Goal: Information Seeking & Learning: Compare options

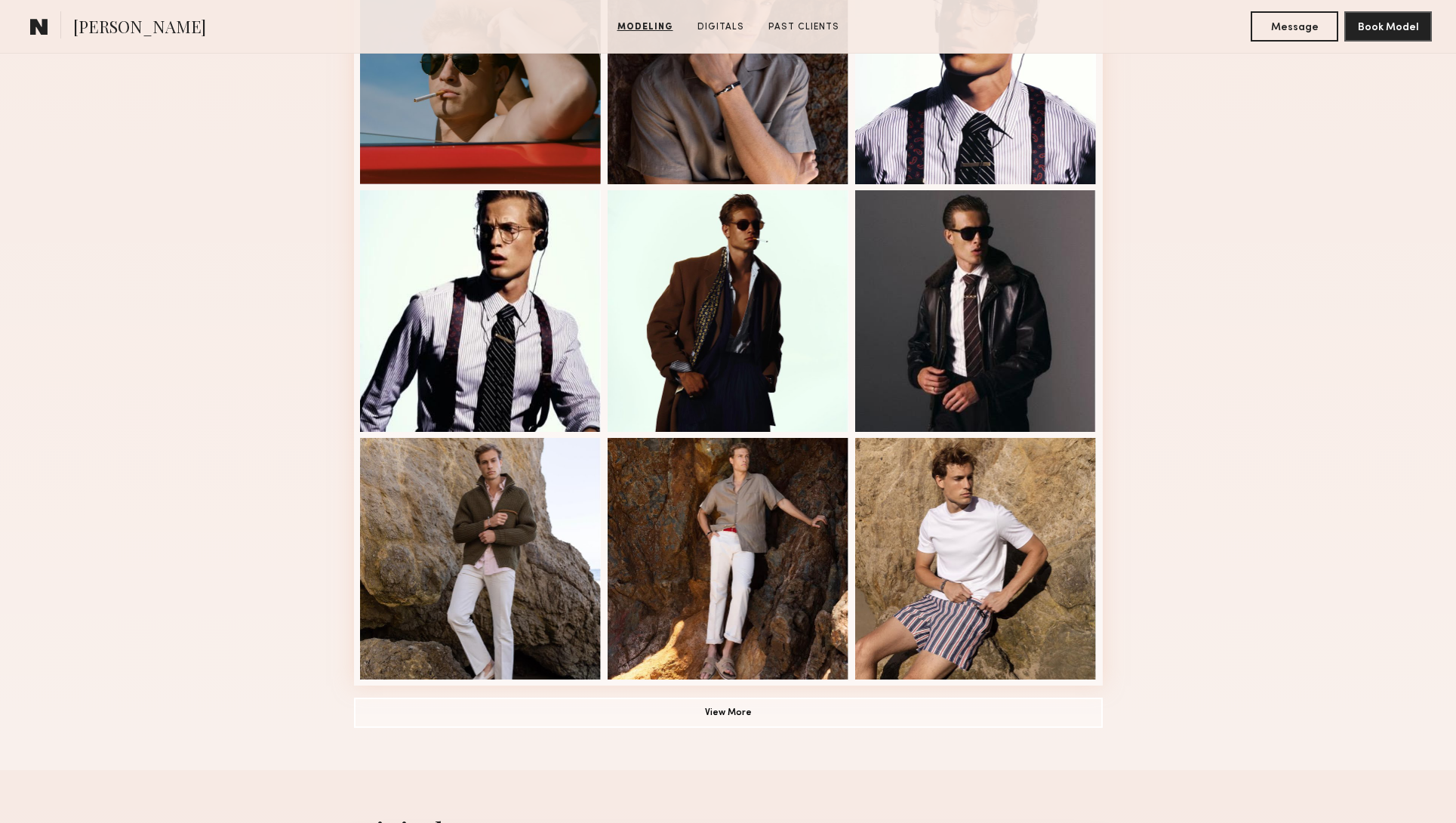
scroll to position [779, 0]
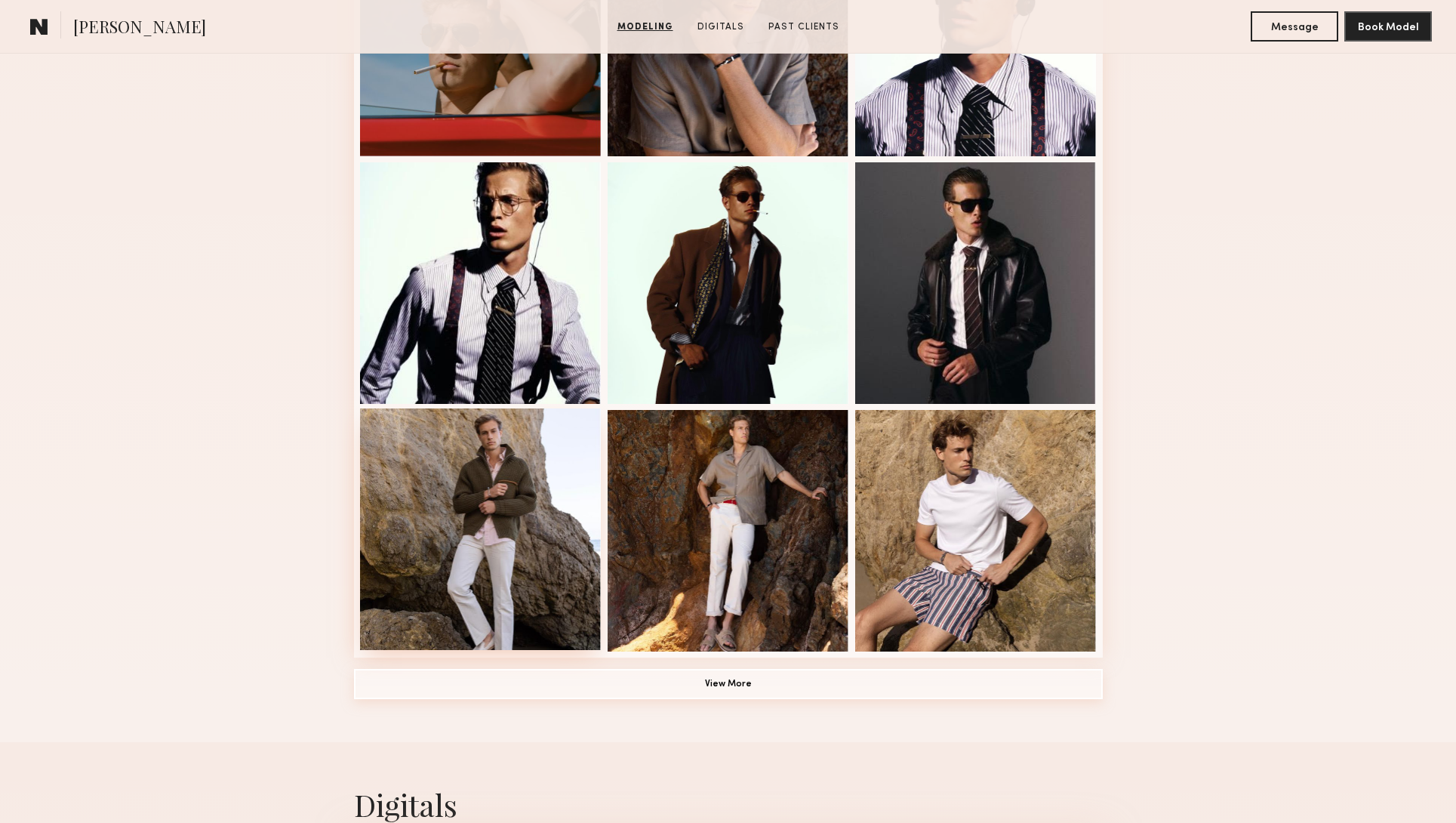
drag, startPoint x: 726, startPoint y: 692, endPoint x: 598, endPoint y: 648, distance: 135.4
click at [726, 692] on button "View More" at bounding box center [728, 684] width 749 height 30
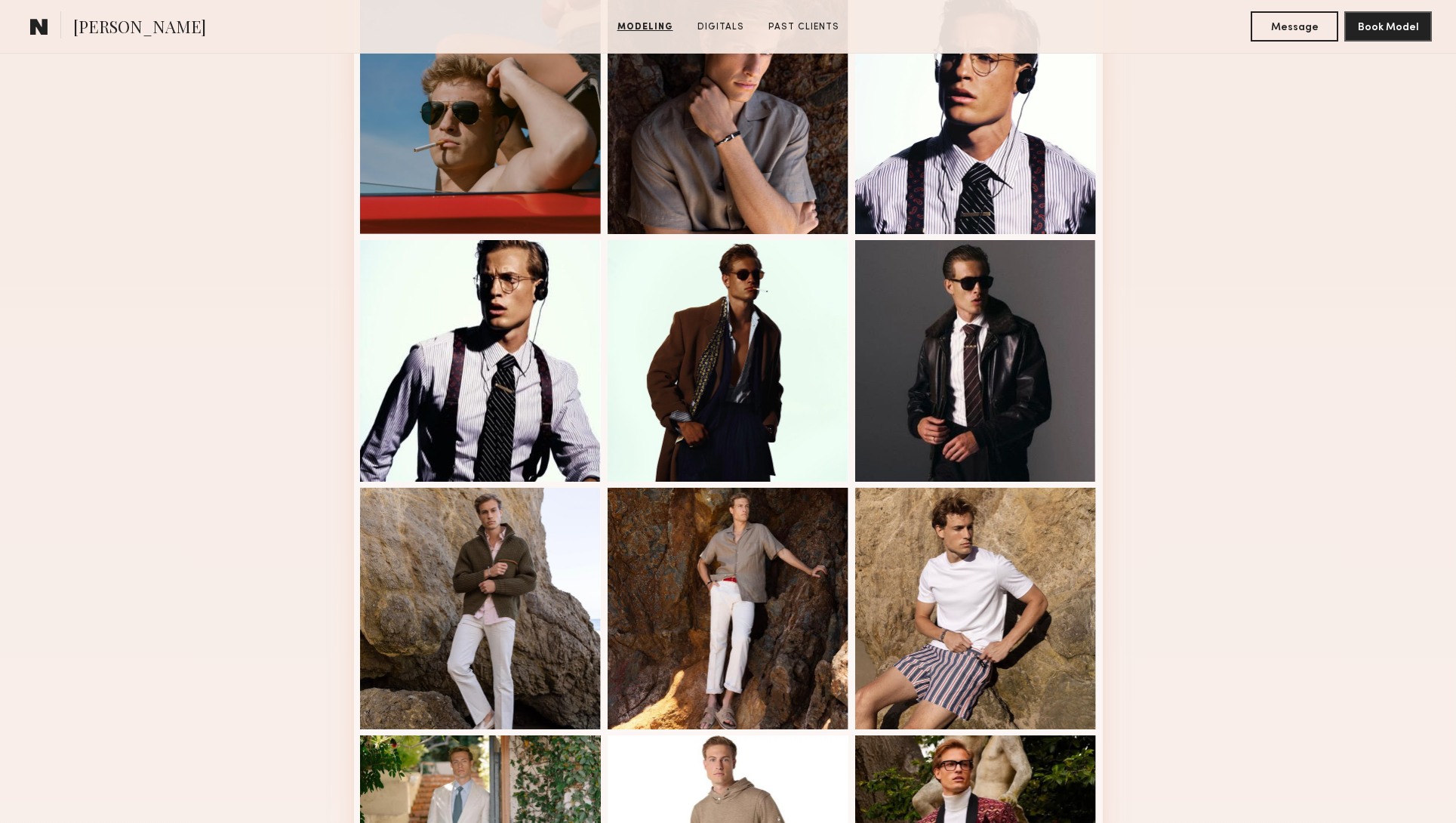
scroll to position [692, 0]
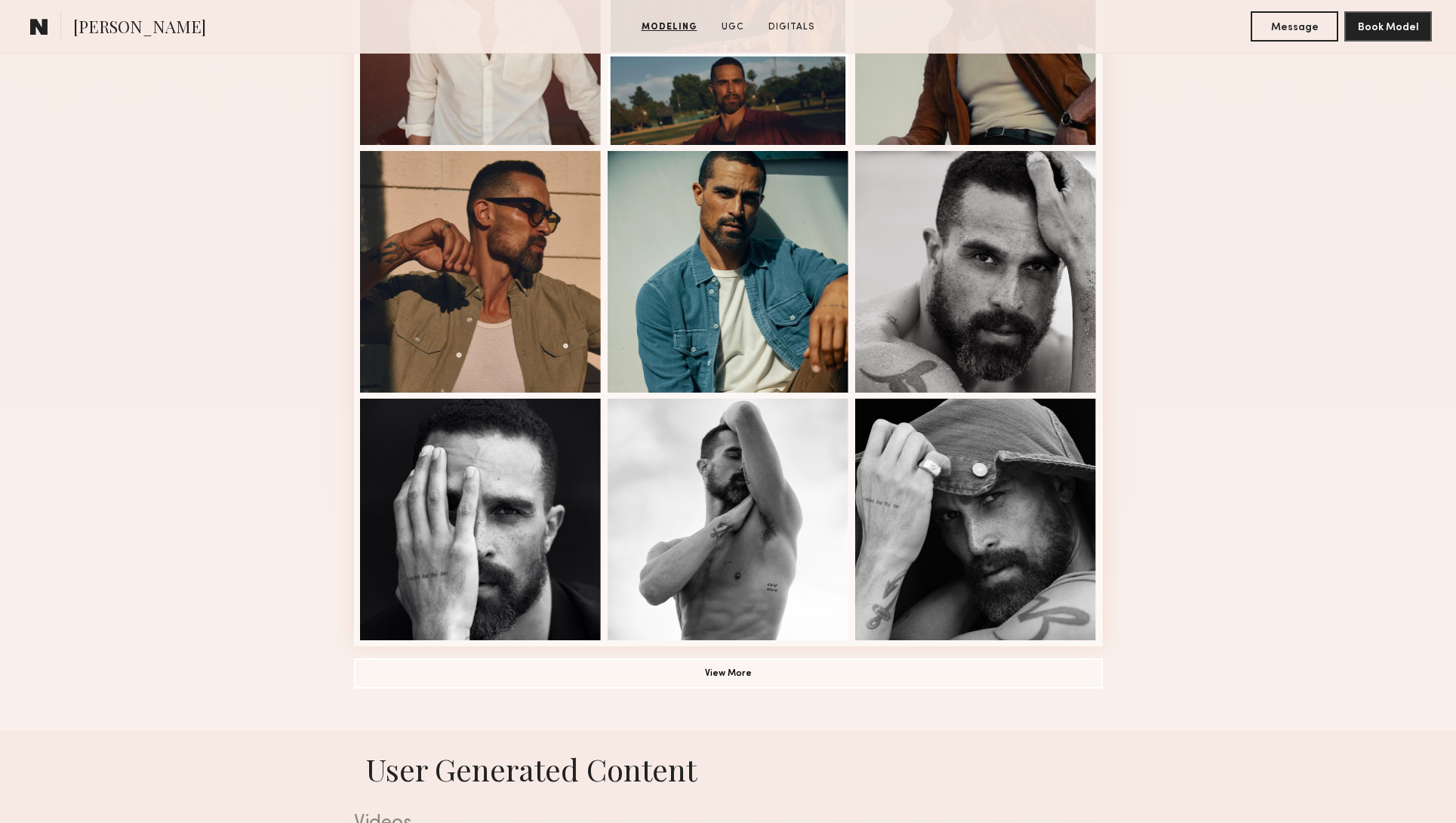
scroll to position [806, 0]
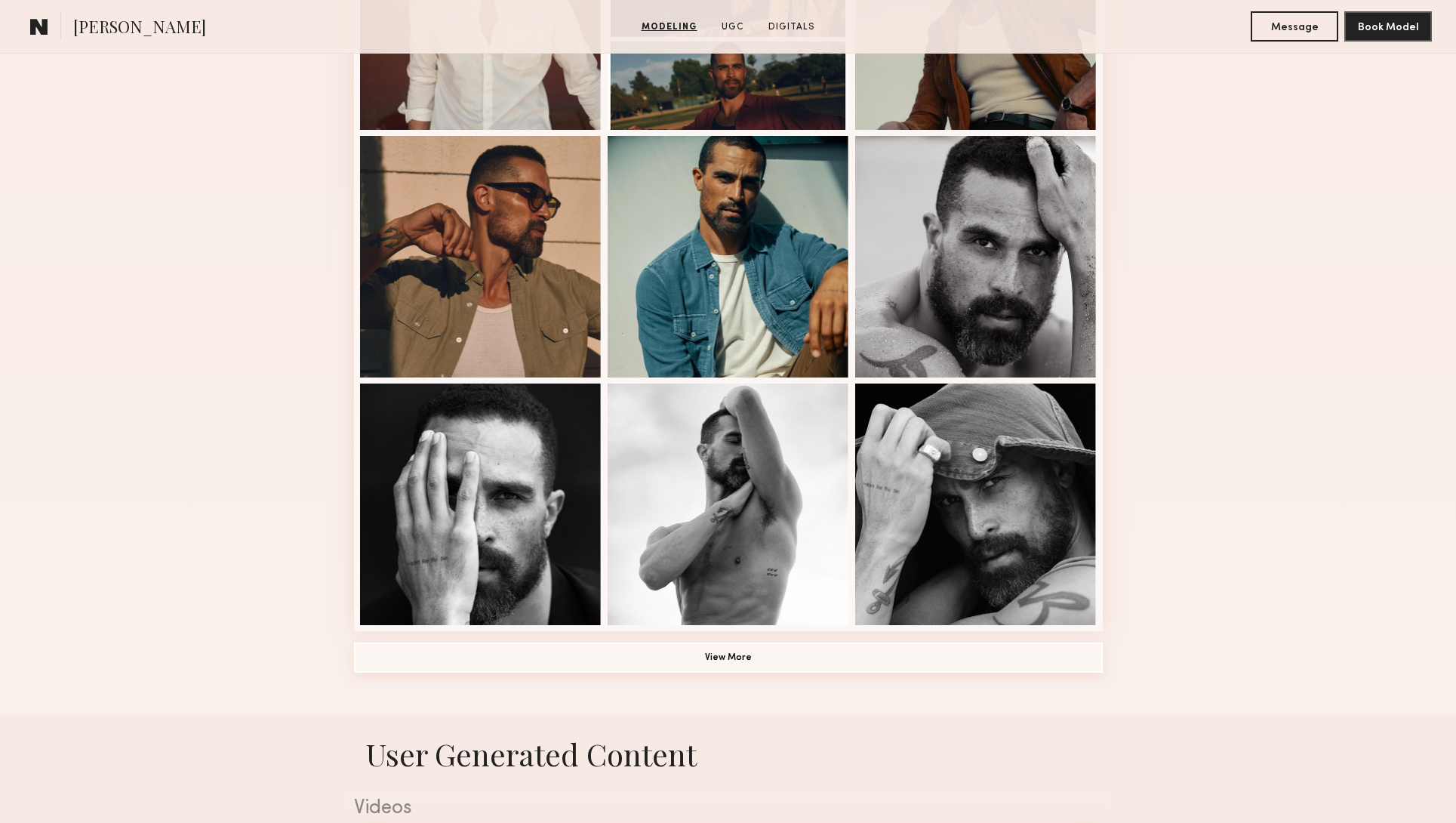
click at [729, 659] on button "View More" at bounding box center [728, 658] width 749 height 30
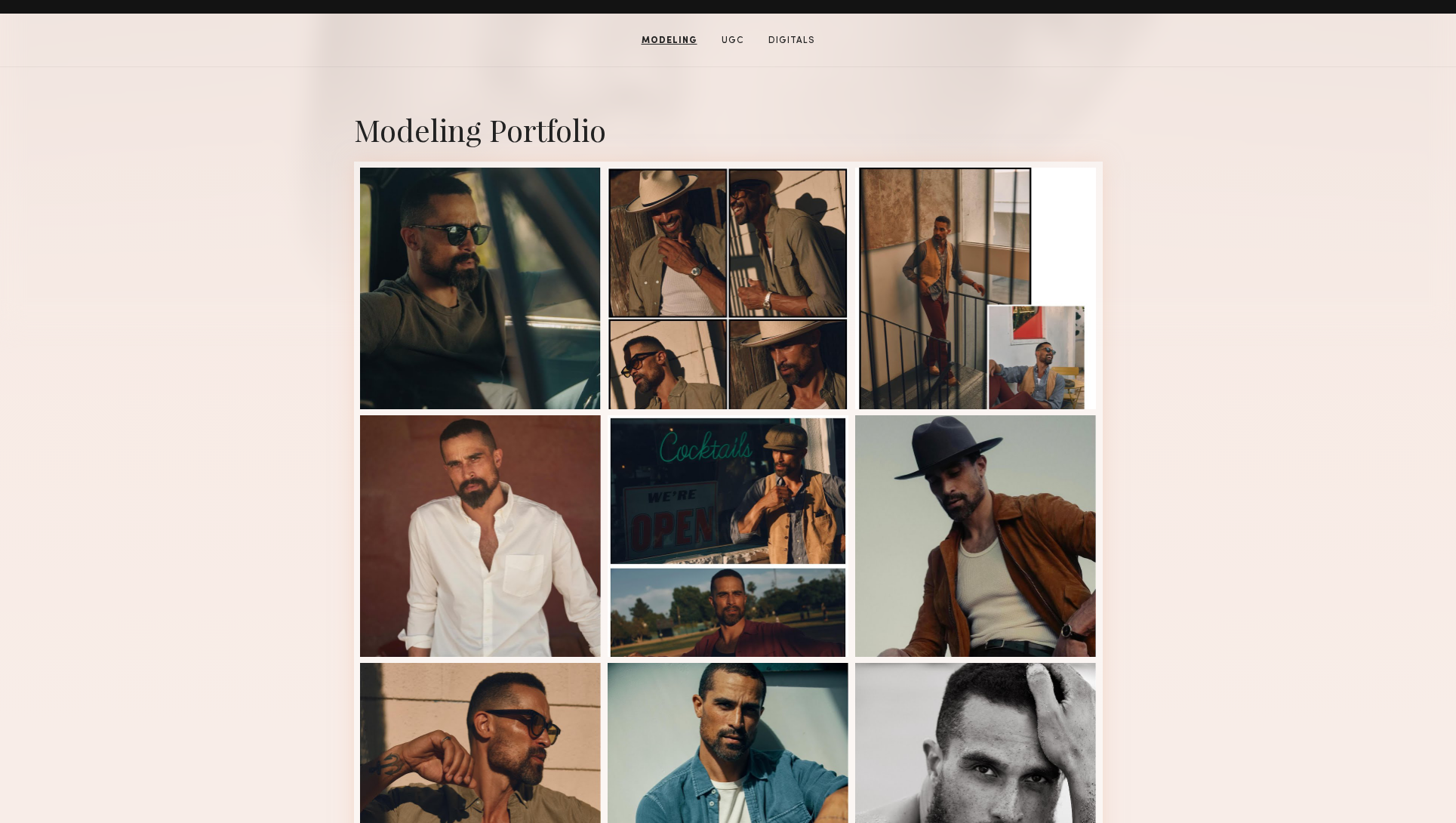
scroll to position [277, 0]
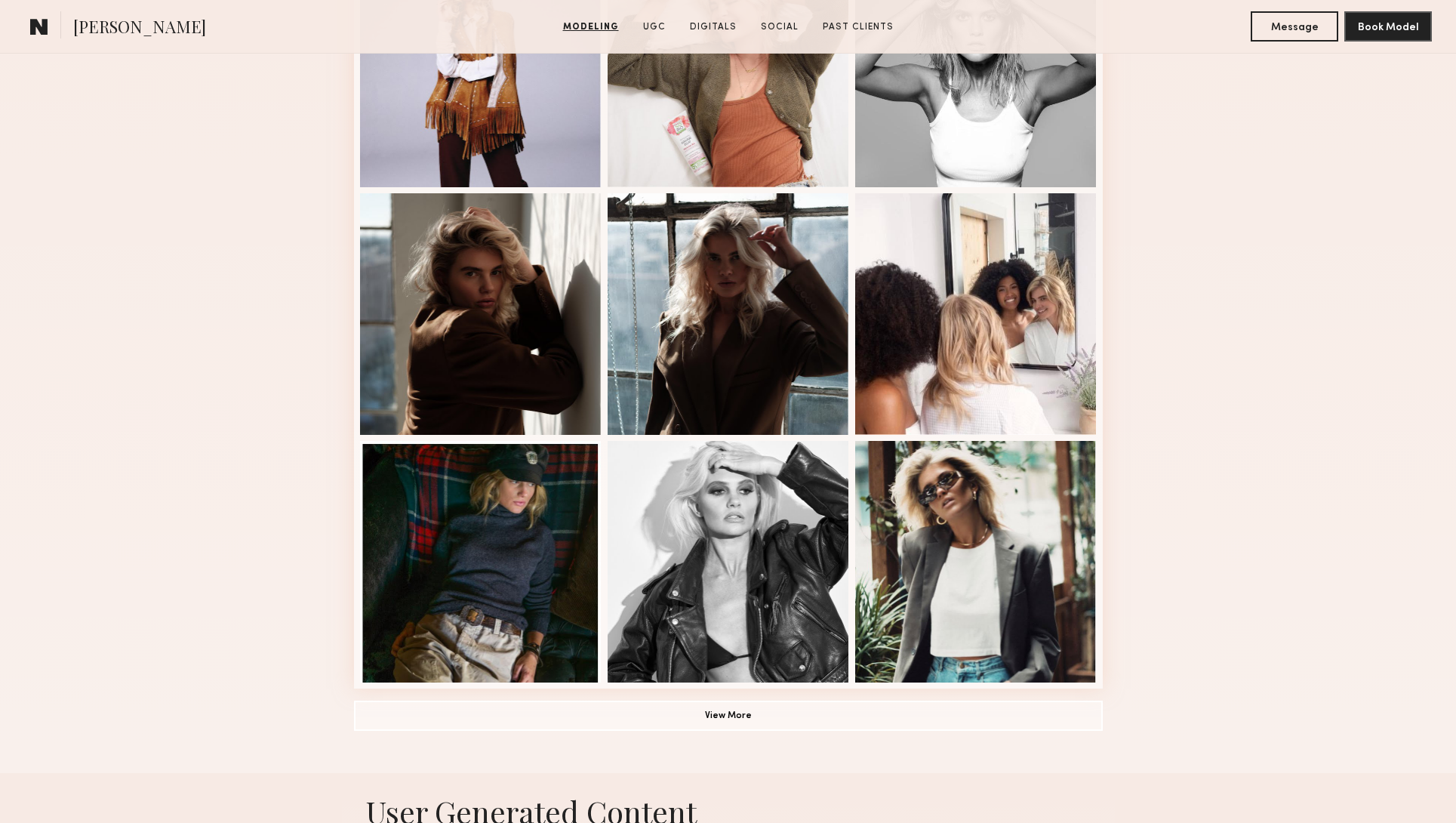
scroll to position [756, 0]
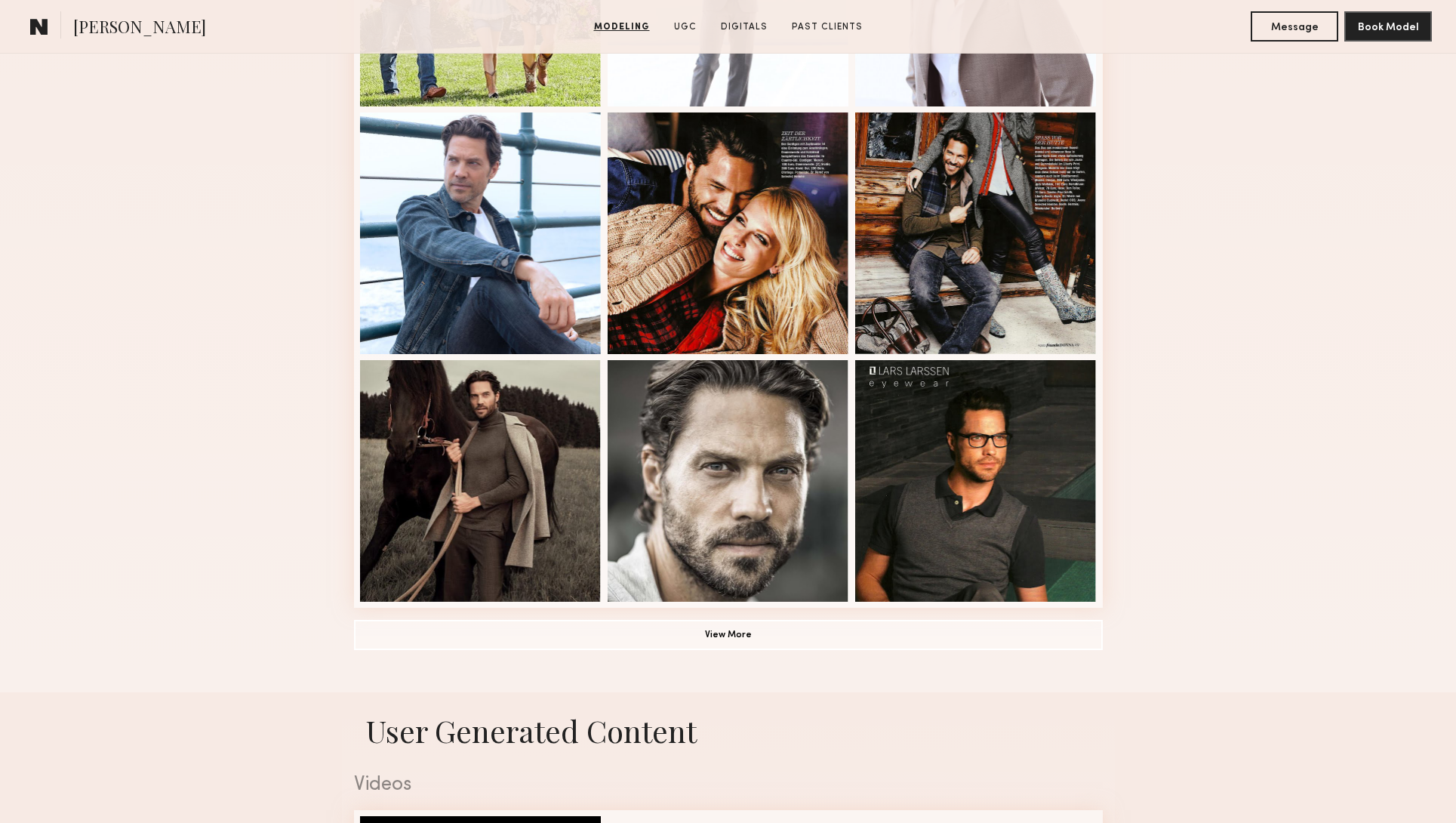
scroll to position [830, 0]
click at [703, 645] on button "View More" at bounding box center [728, 634] width 749 height 30
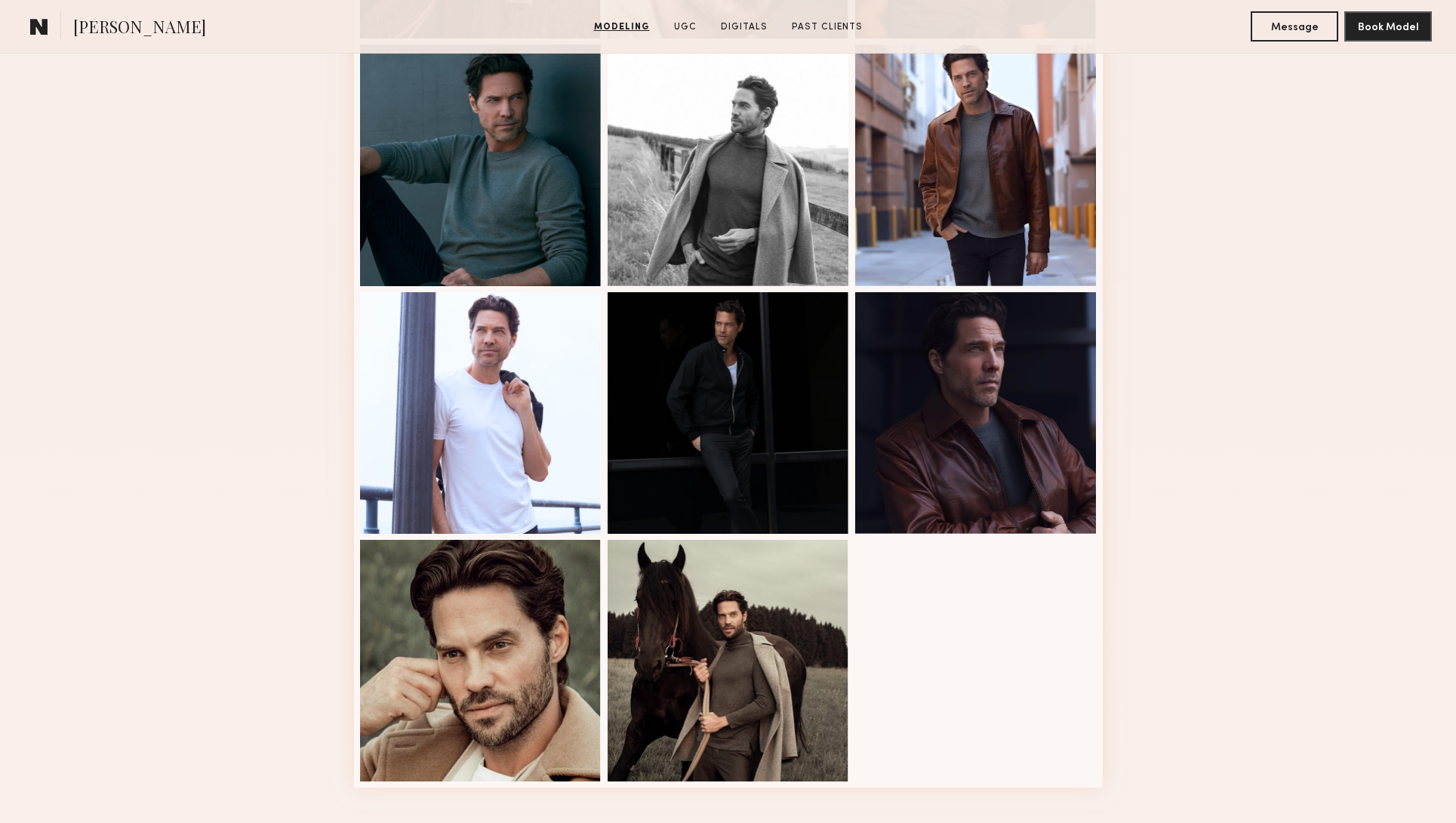
scroll to position [1396, 0]
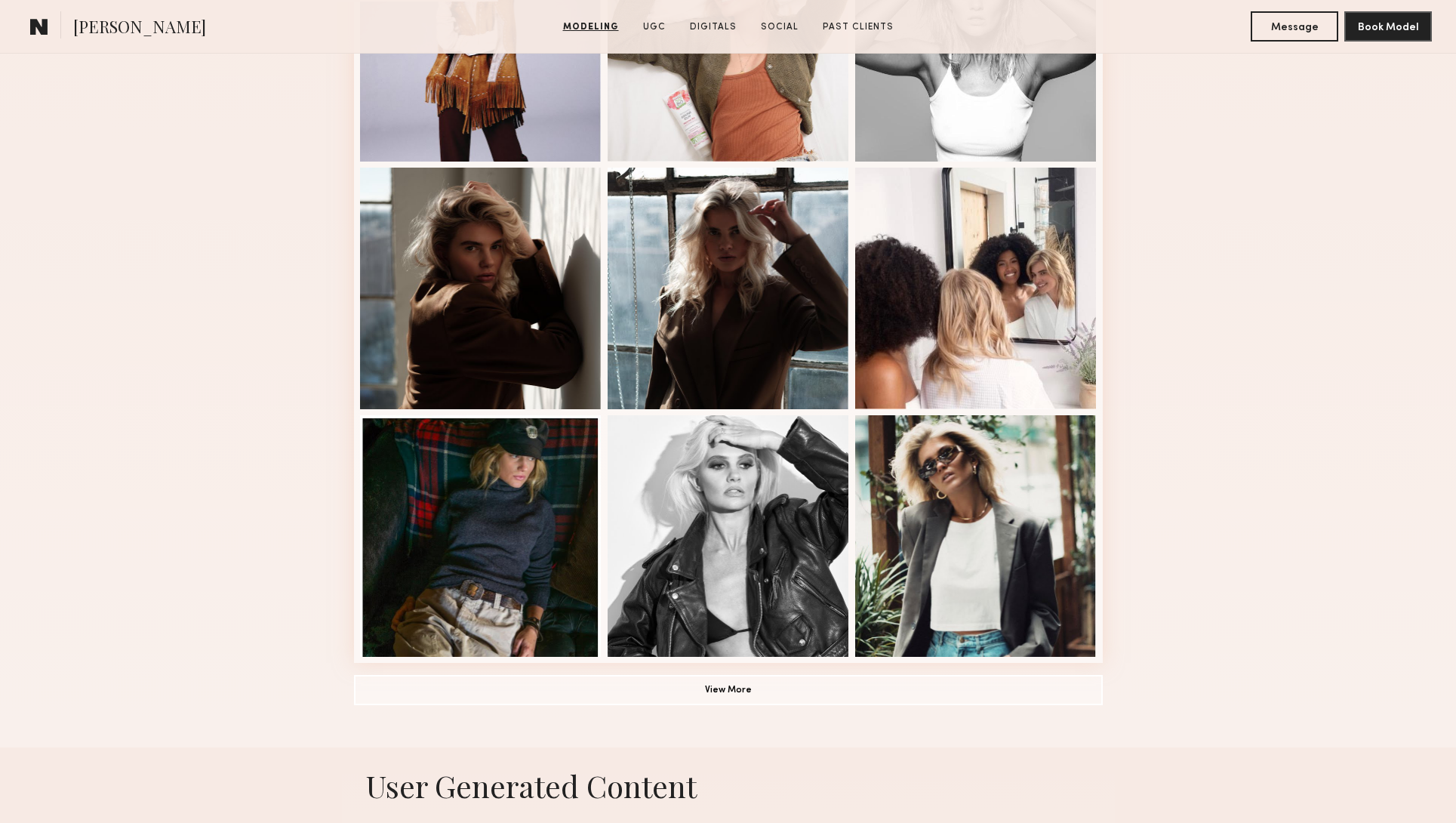
scroll to position [834, 0]
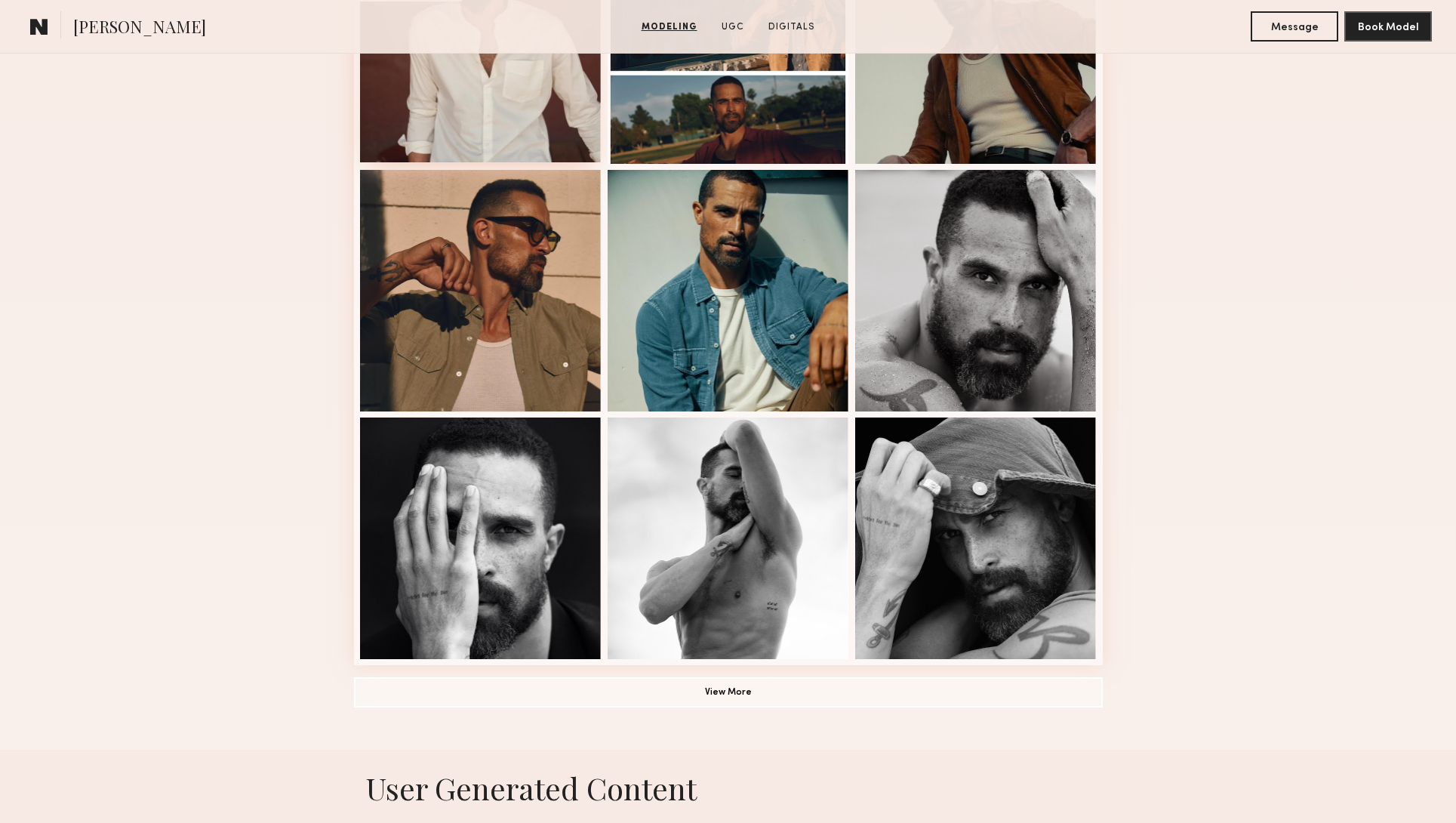
scroll to position [775, 0]
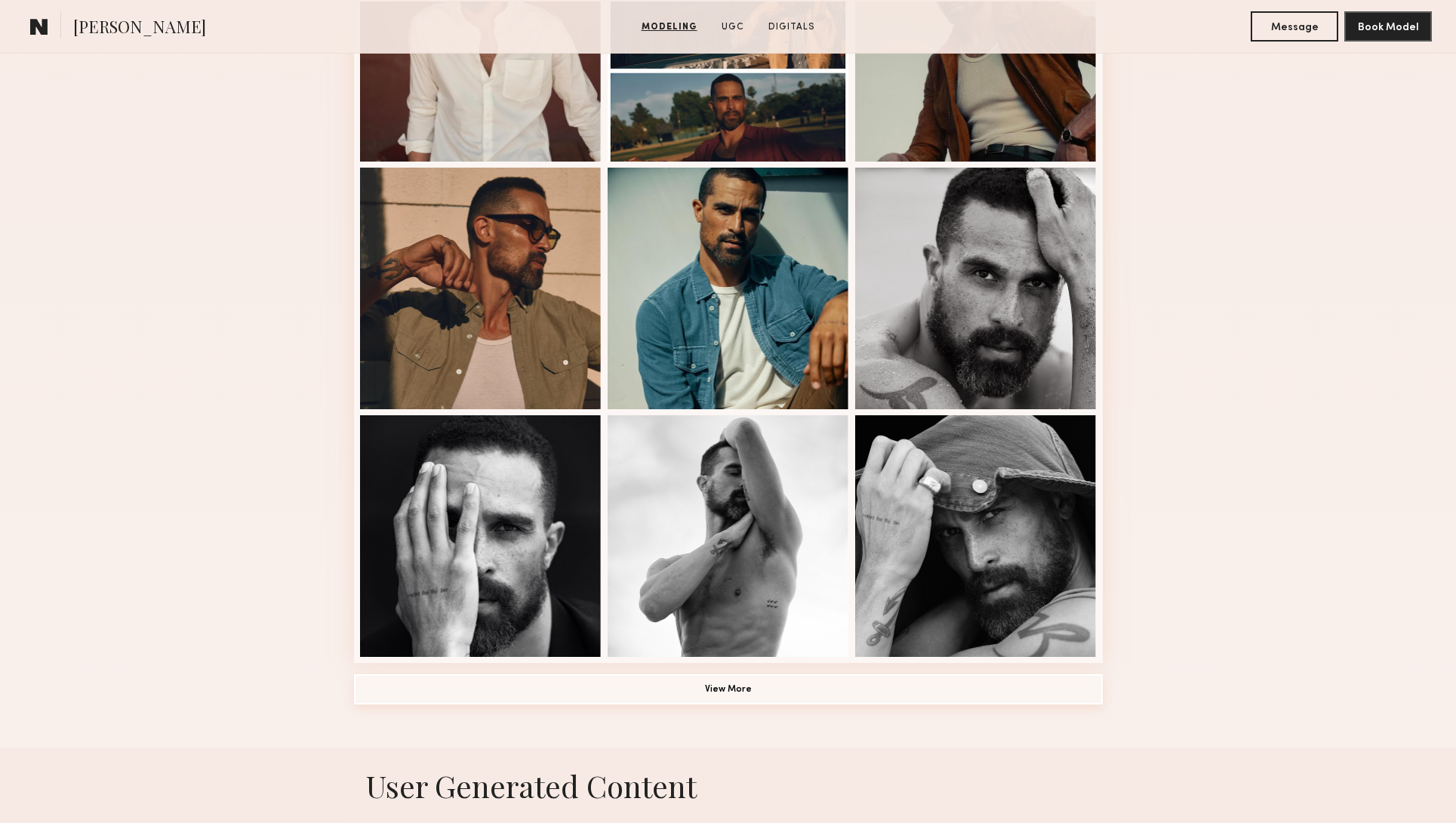
click at [737, 684] on button "View More" at bounding box center [728, 690] width 749 height 30
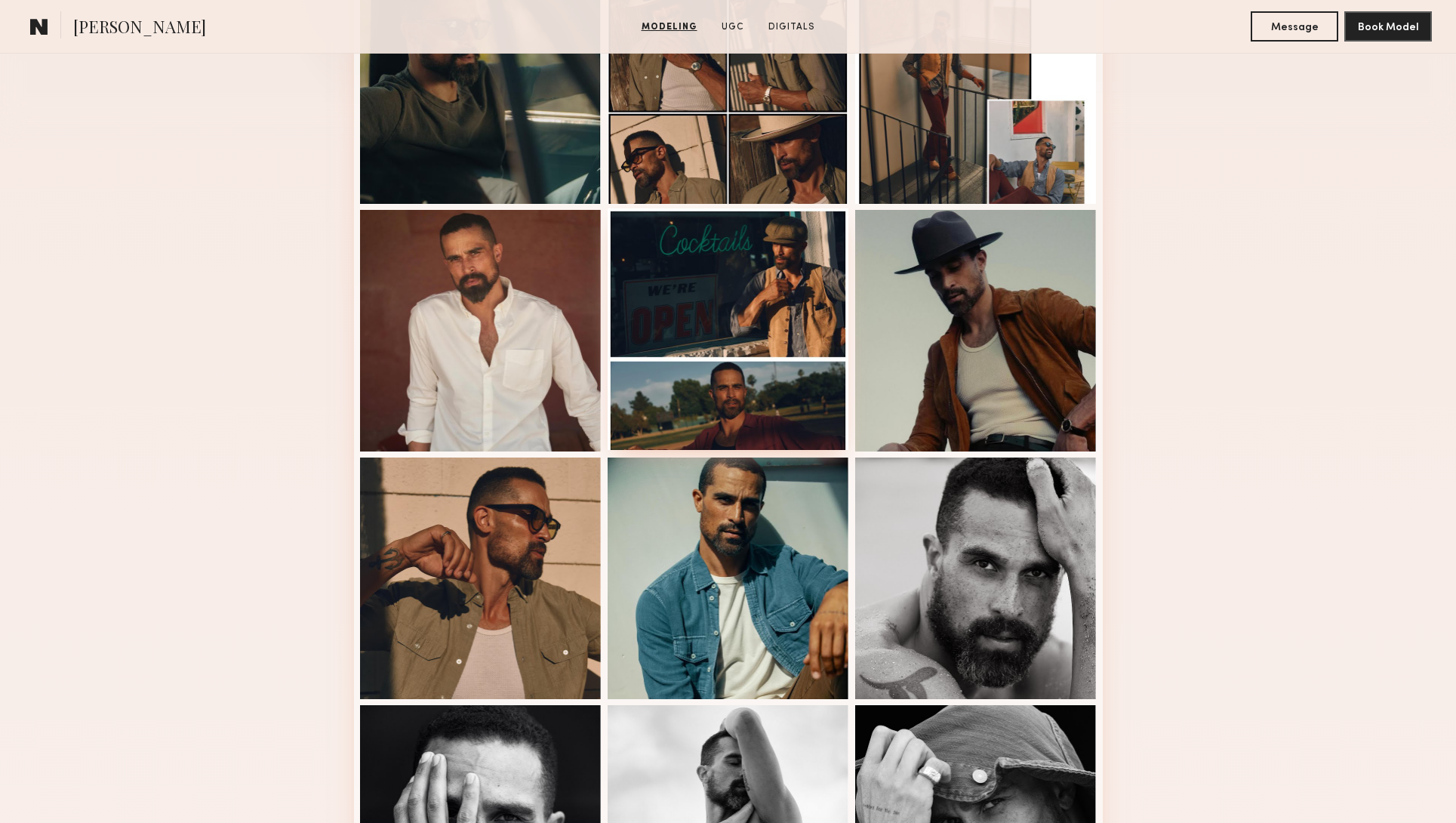
scroll to position [483, 0]
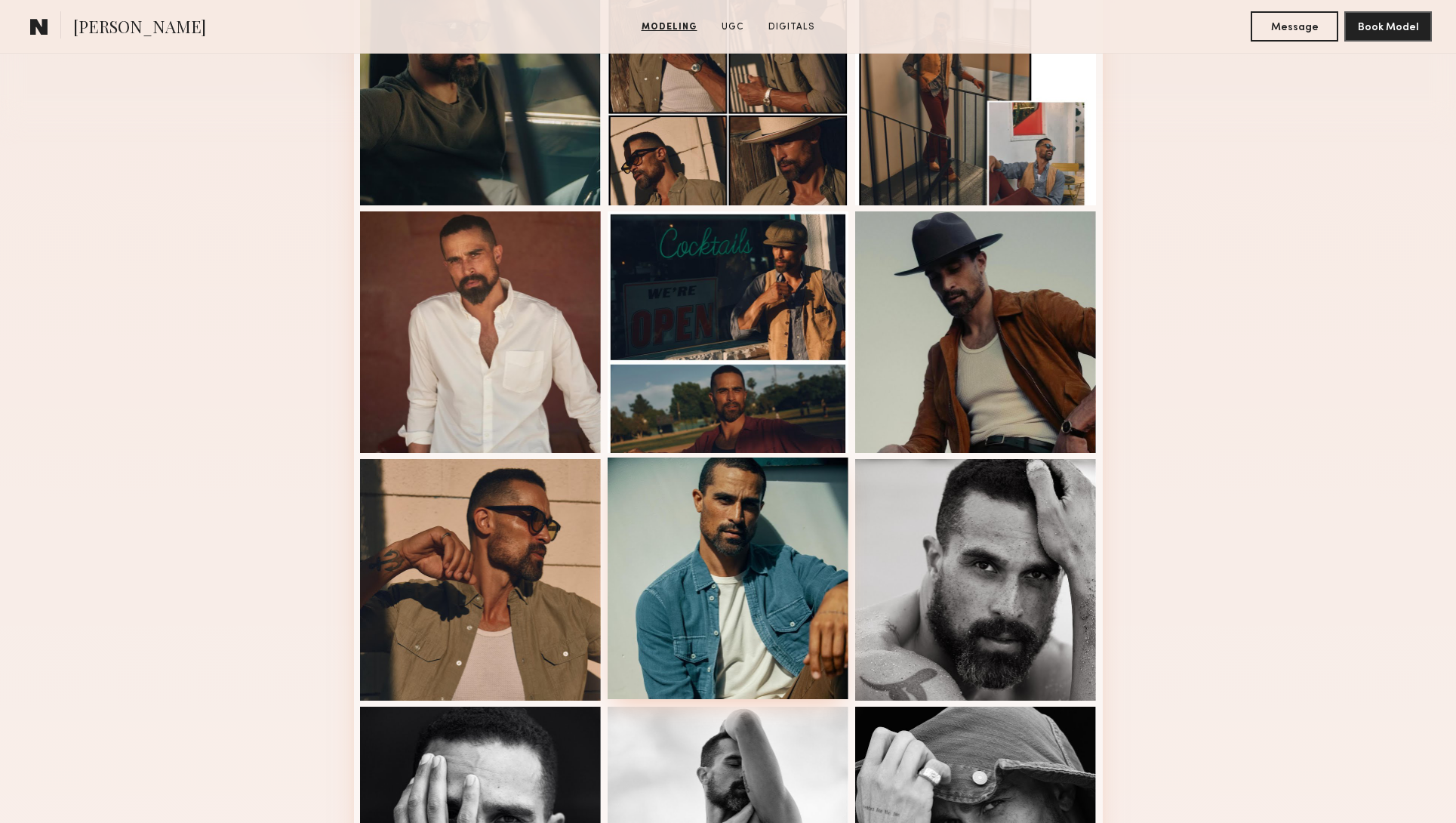
click at [755, 513] on div at bounding box center [728, 578] width 241 height 241
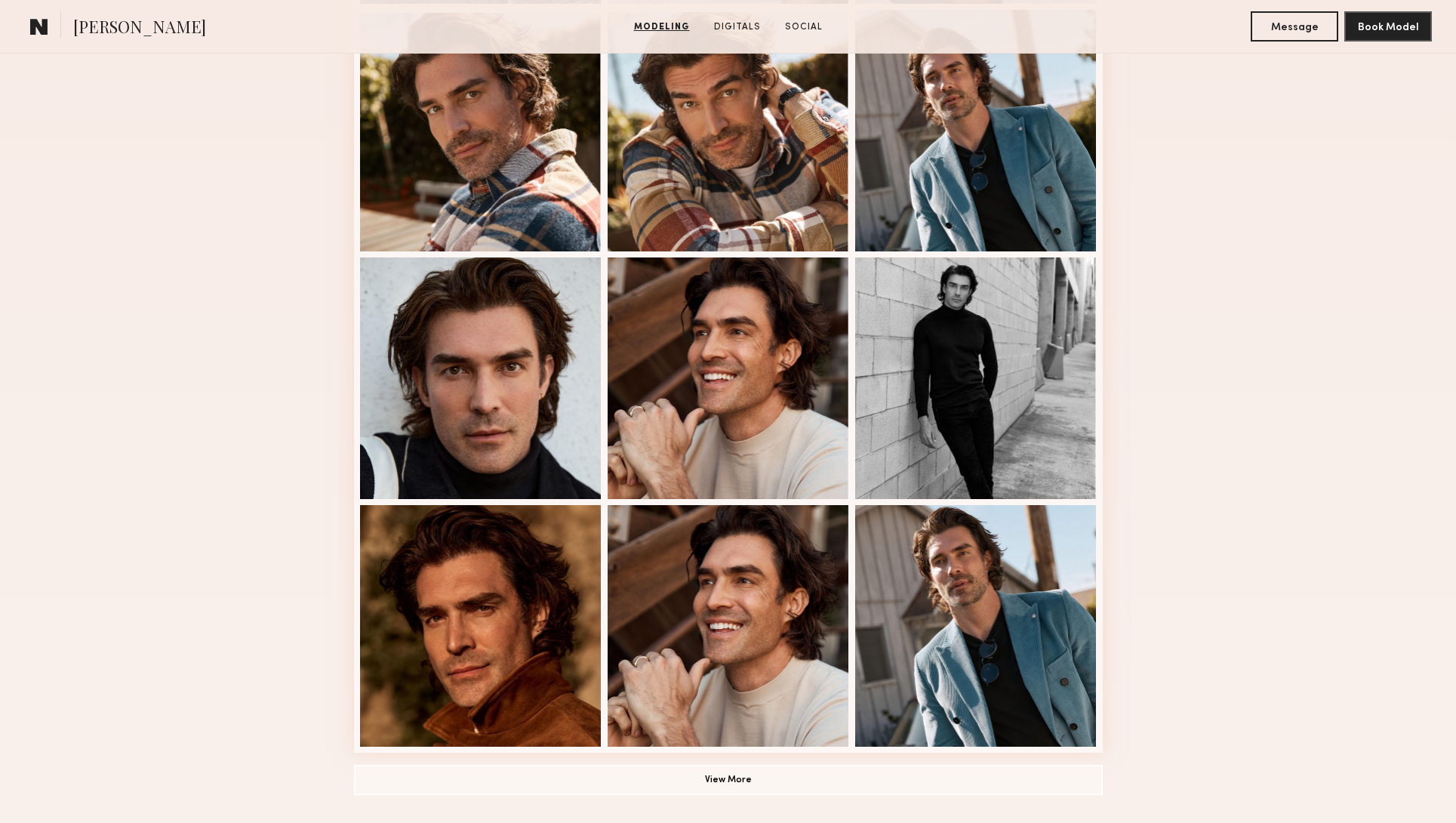
scroll to position [685, 0]
click at [691, 775] on button "View More" at bounding box center [728, 778] width 749 height 30
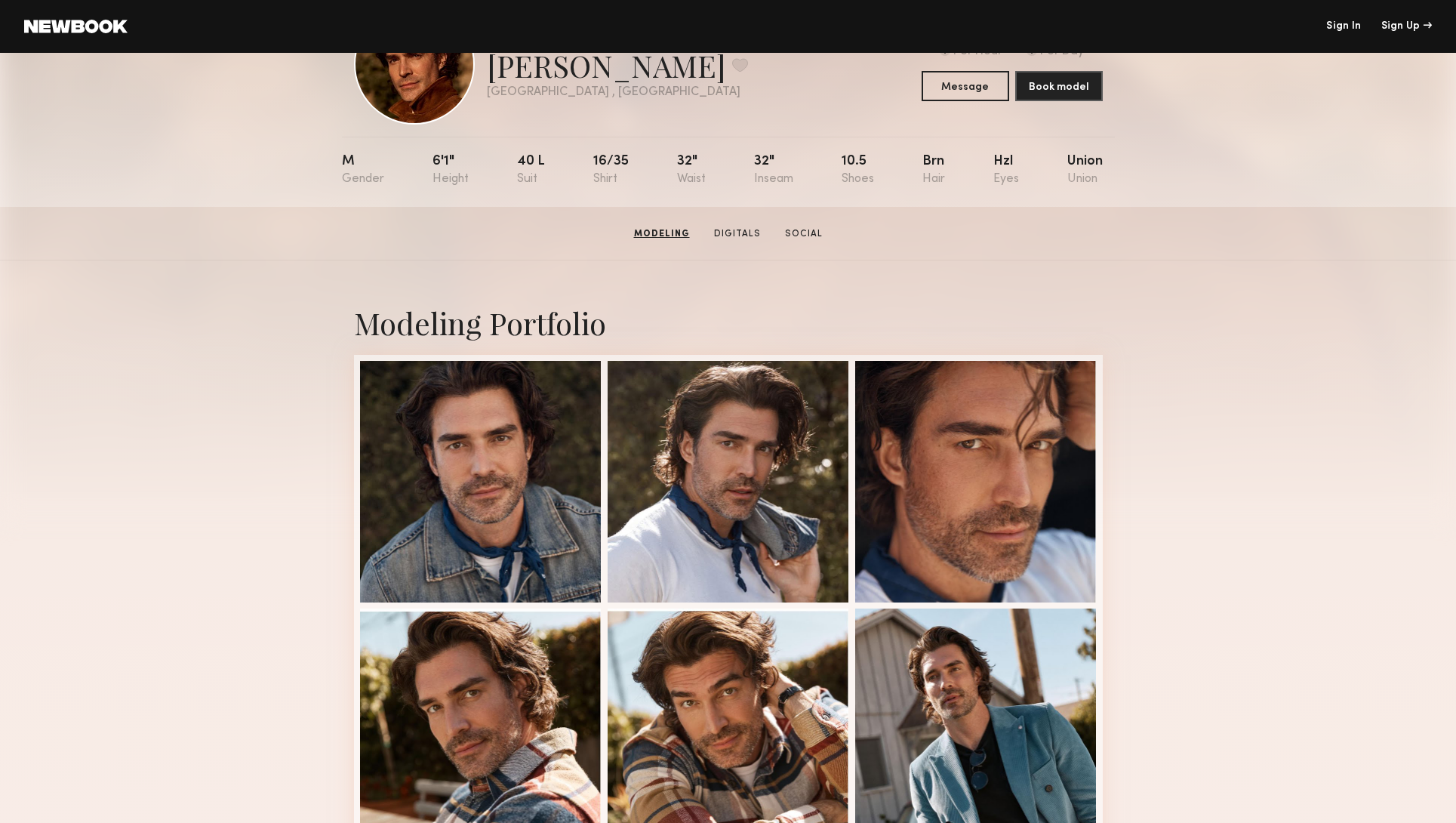
scroll to position [0, 0]
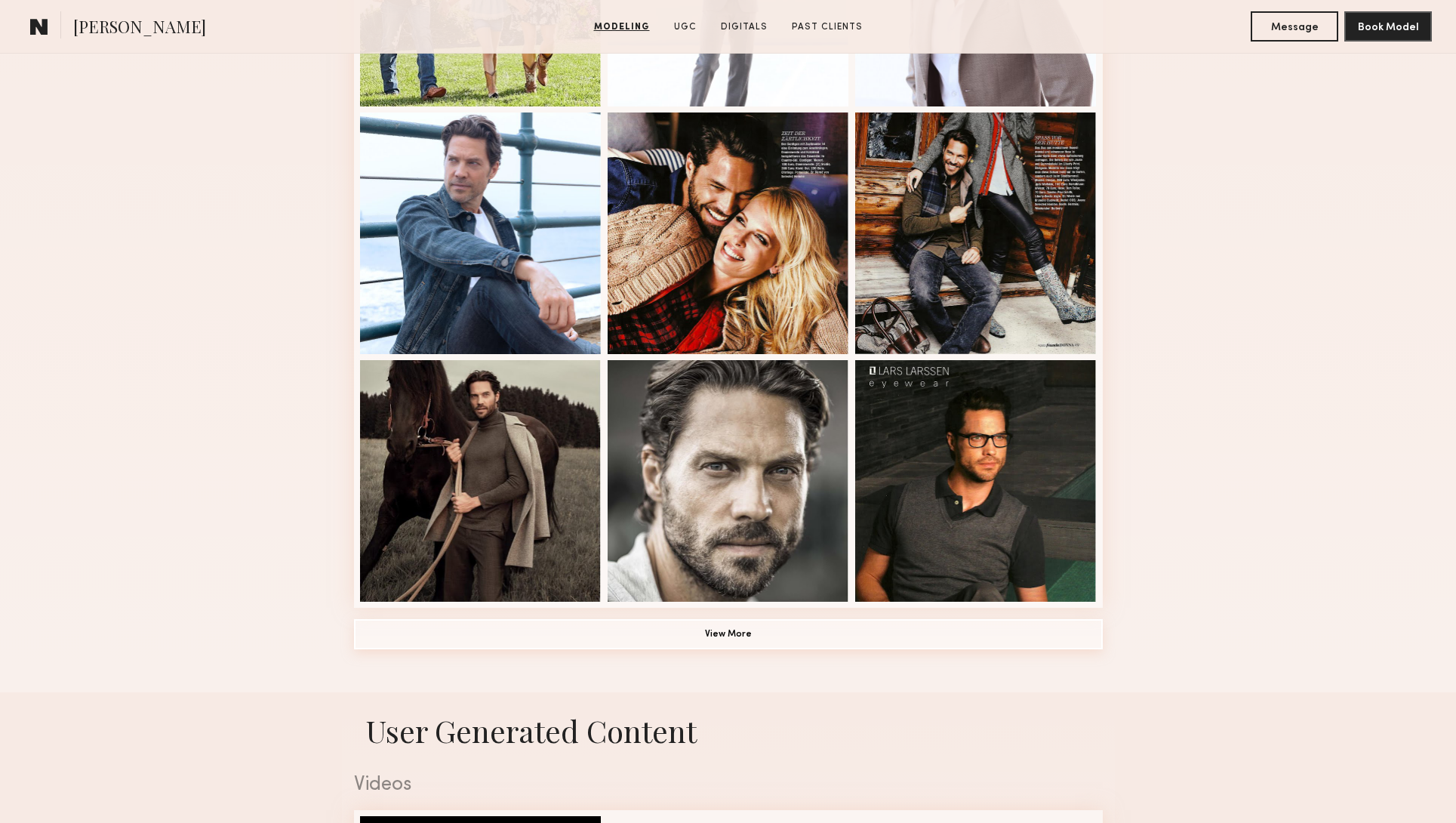
scroll to position [840, 0]
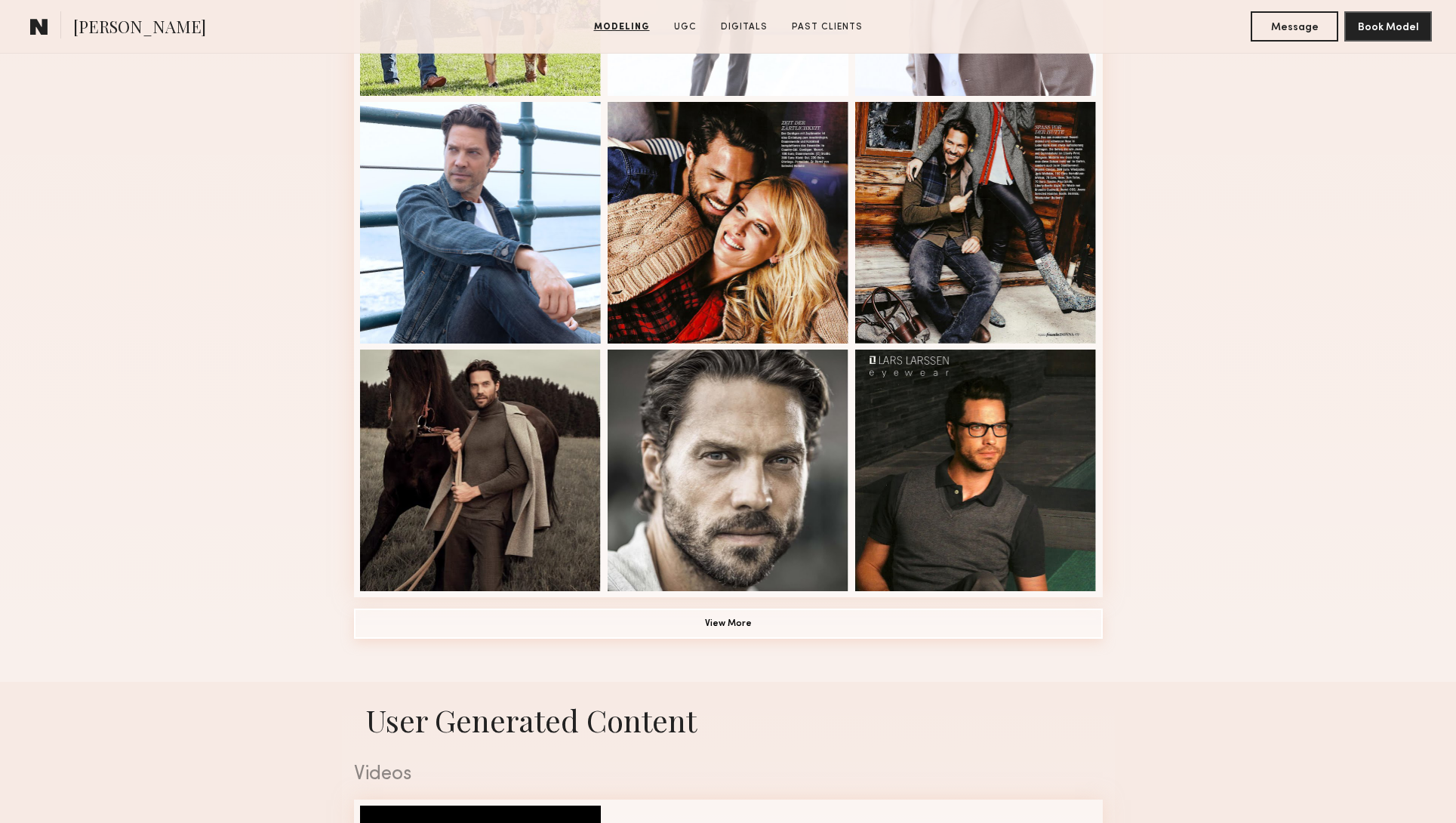
click at [774, 618] on button "View More" at bounding box center [728, 624] width 749 height 30
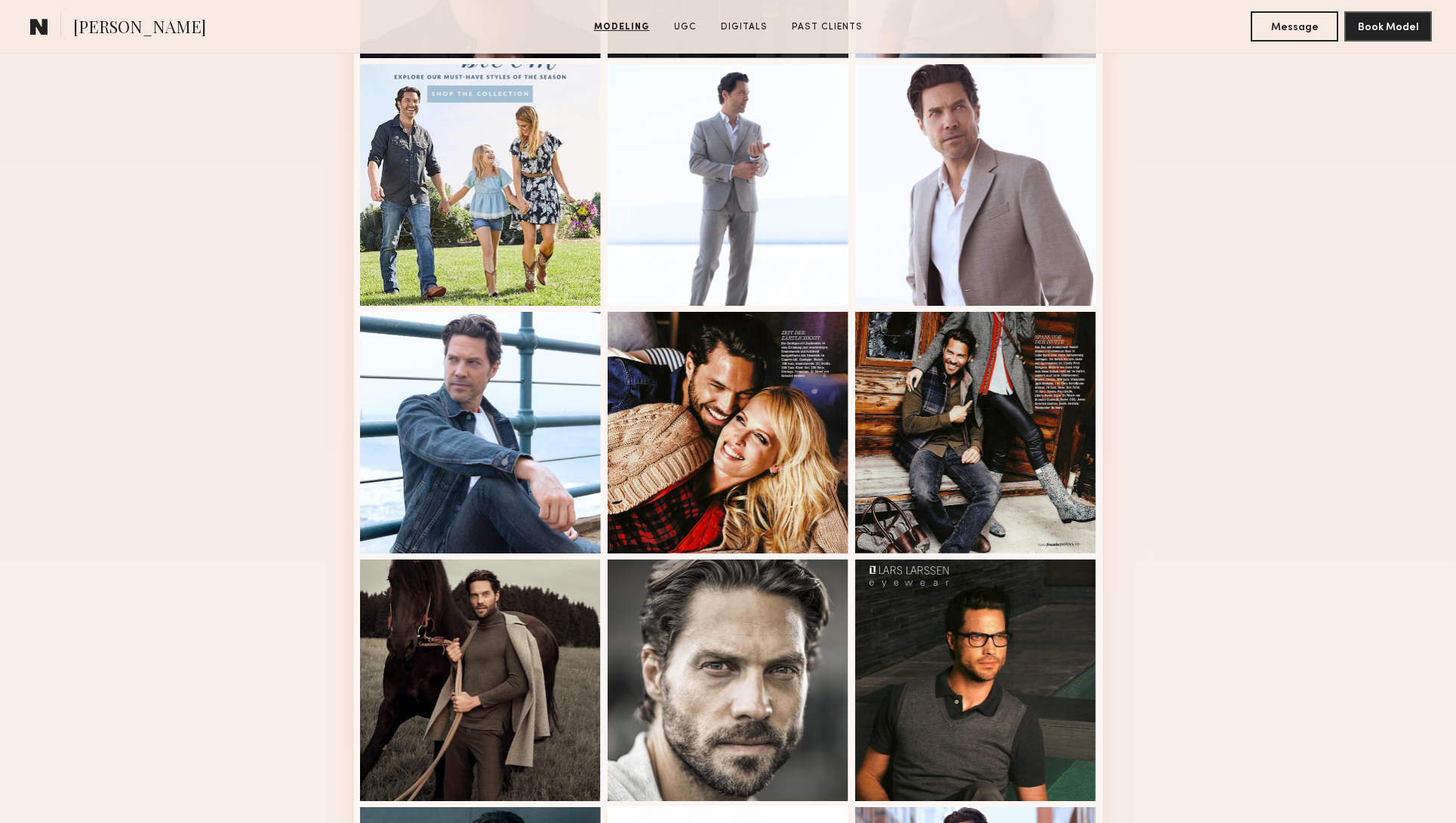
scroll to position [624, 0]
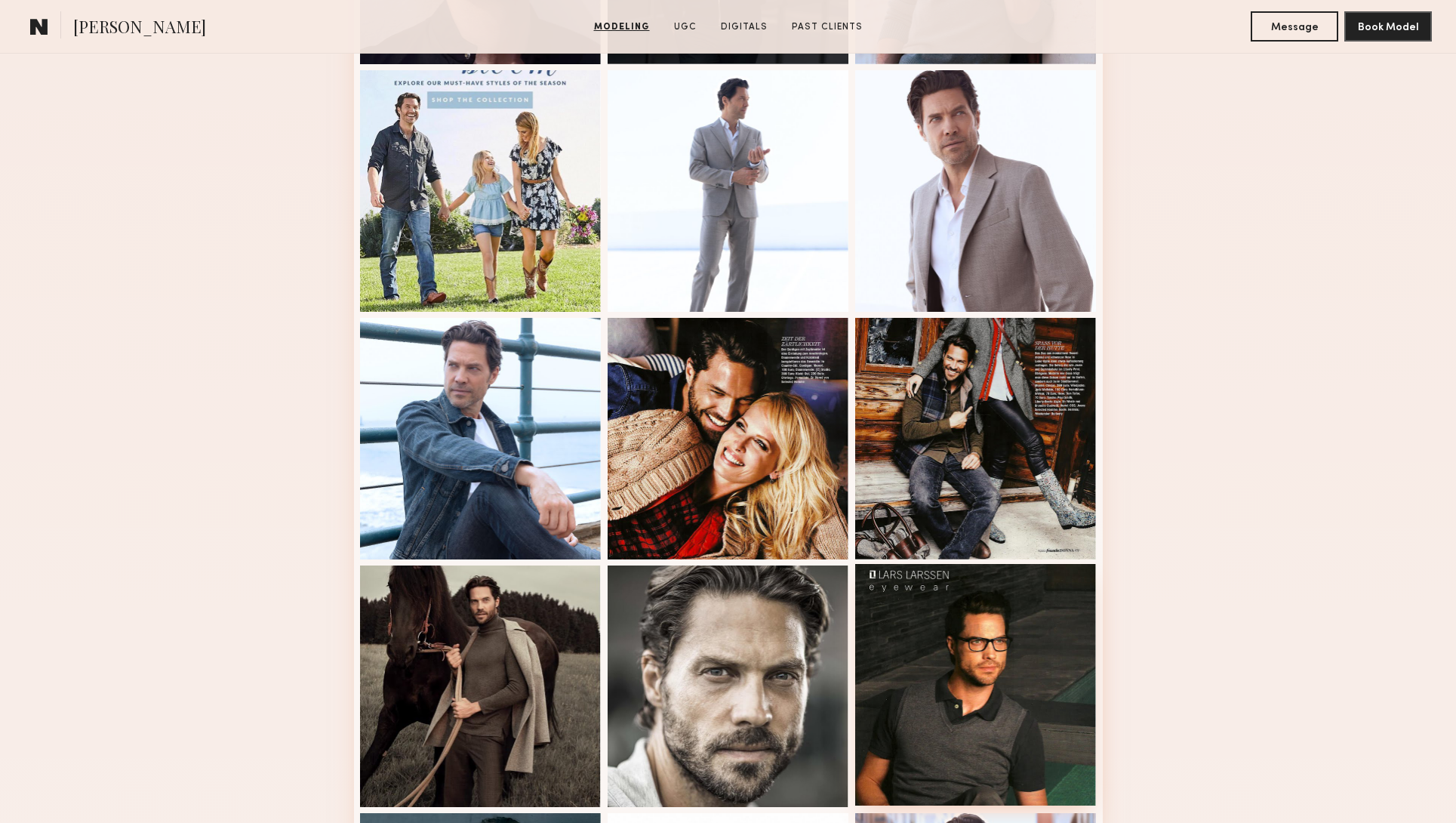
click at [966, 648] on div at bounding box center [975, 684] width 241 height 241
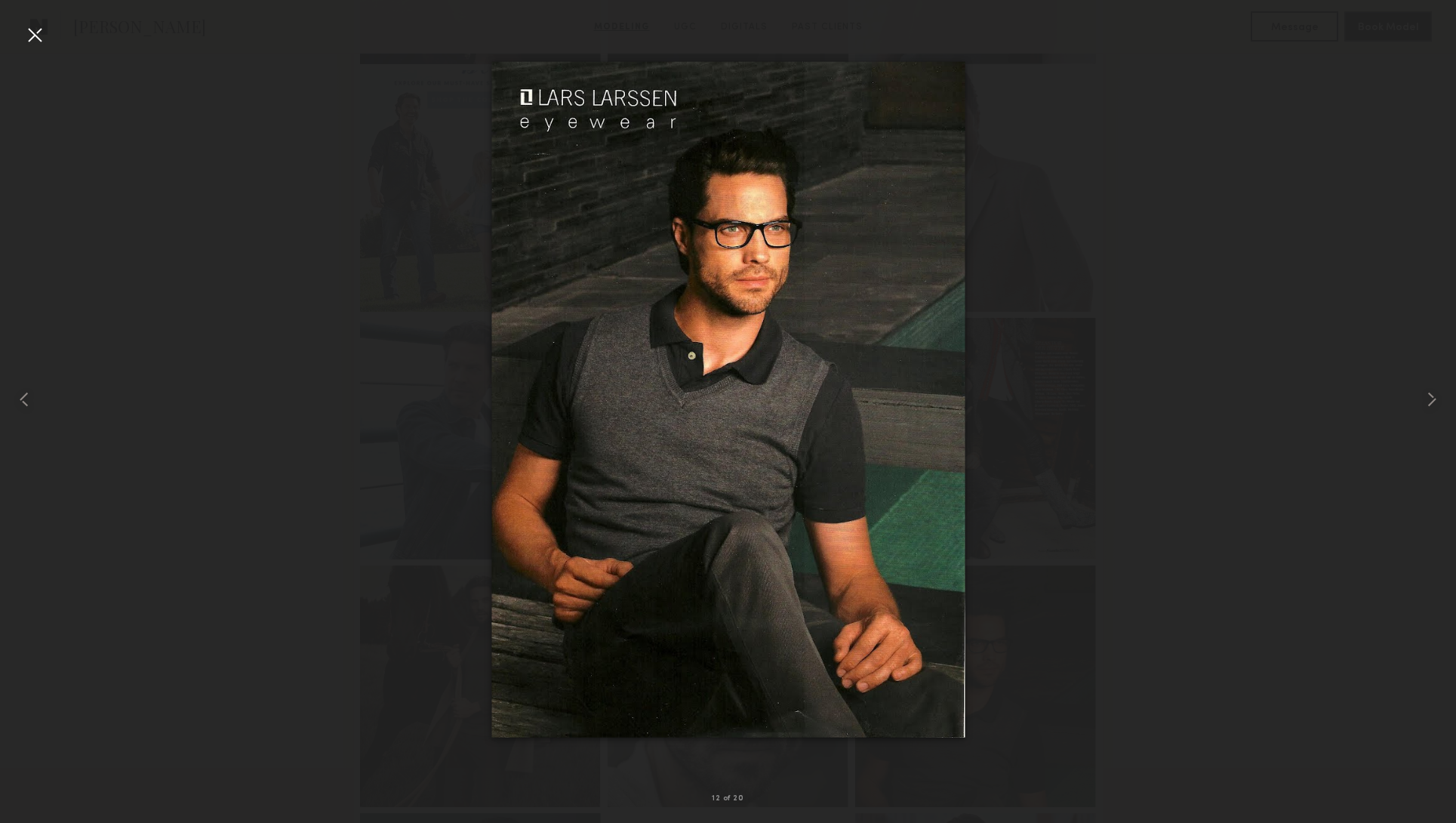
click at [31, 34] on div at bounding box center [34, 34] width 24 height 24
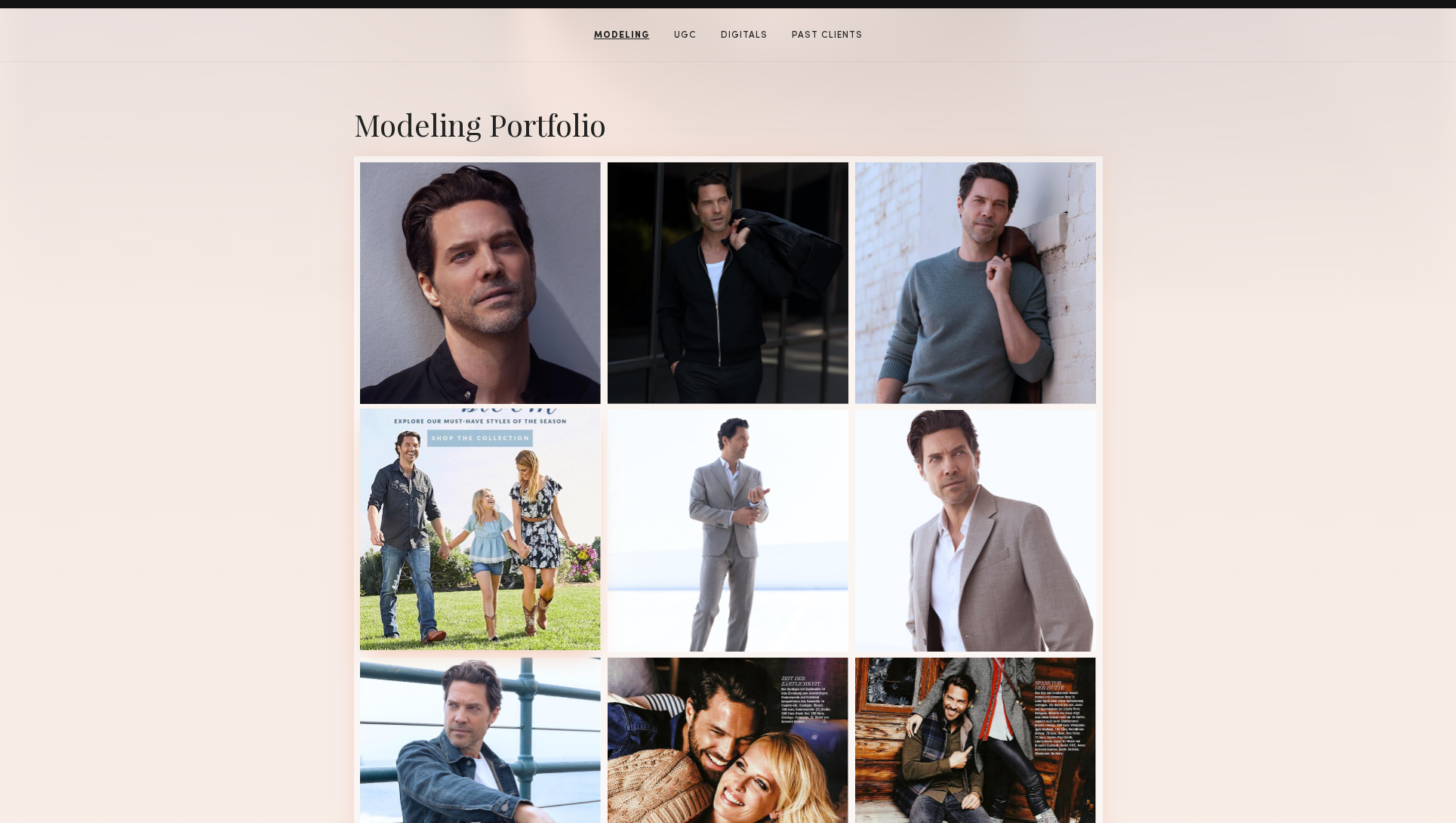
scroll to position [254, 0]
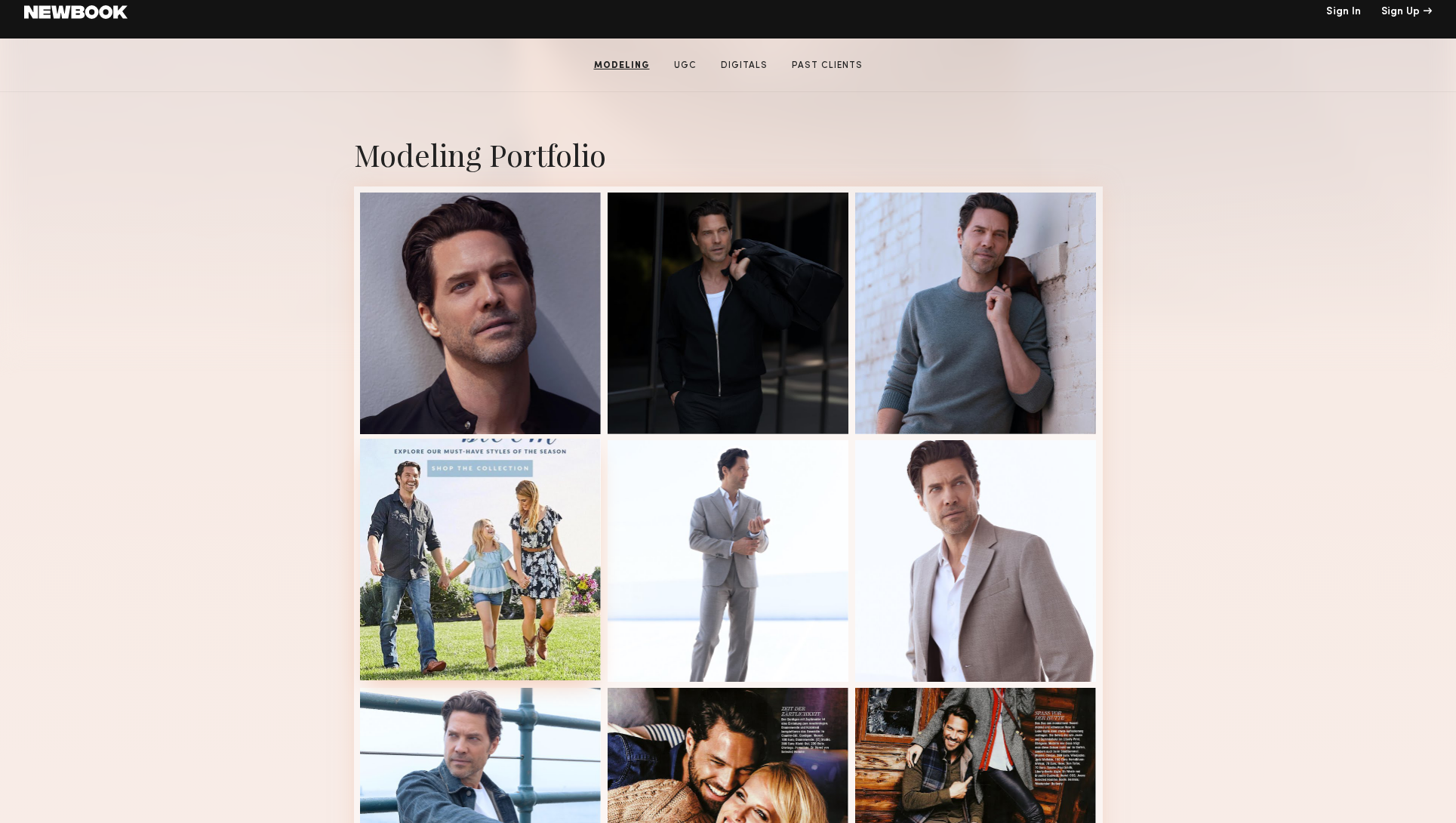
click at [482, 492] on div at bounding box center [481, 559] width 241 height 241
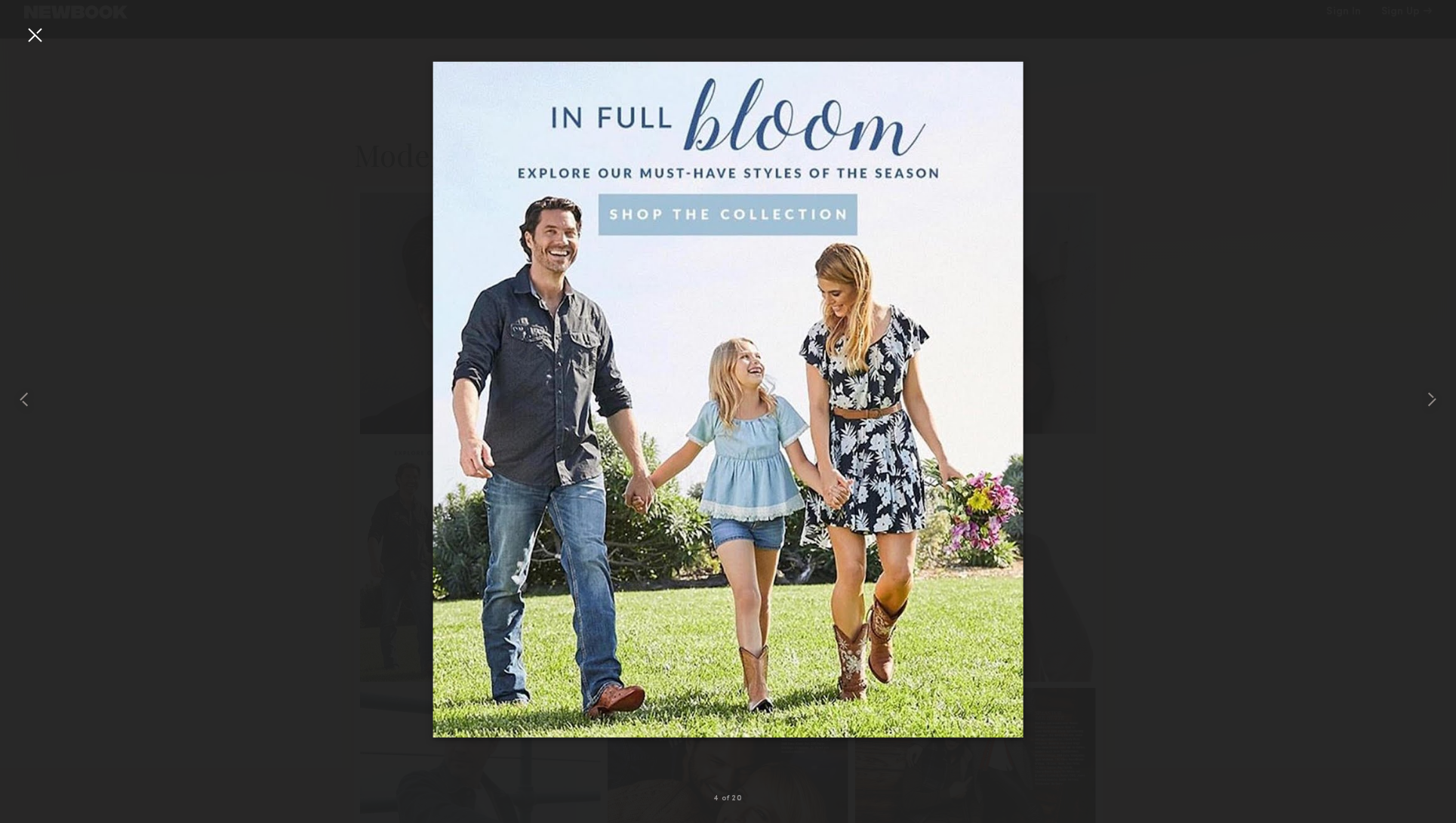
click at [40, 33] on div at bounding box center [34, 34] width 24 height 24
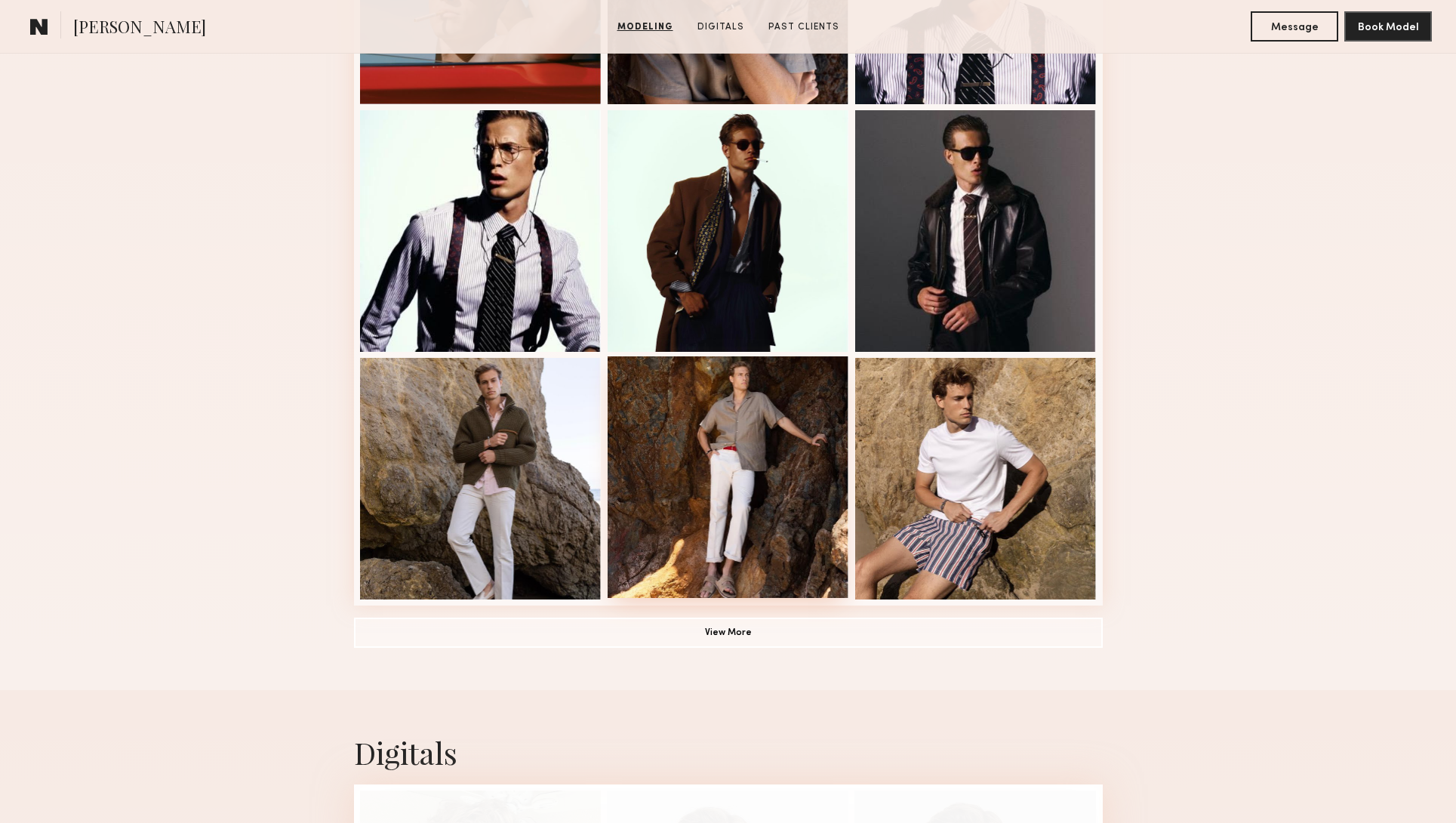
scroll to position [837, 0]
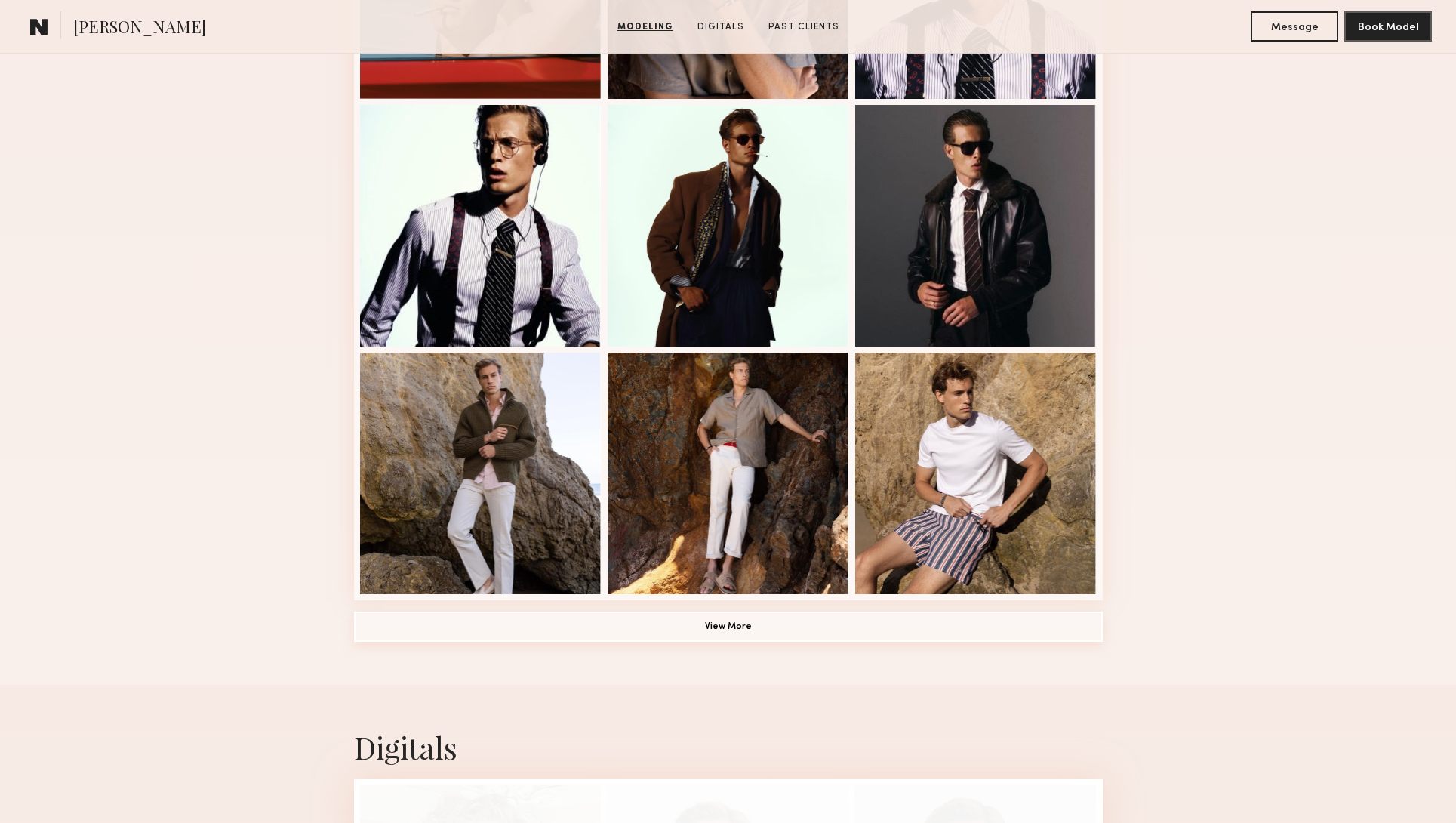
click at [704, 626] on button "View More" at bounding box center [728, 626] width 749 height 30
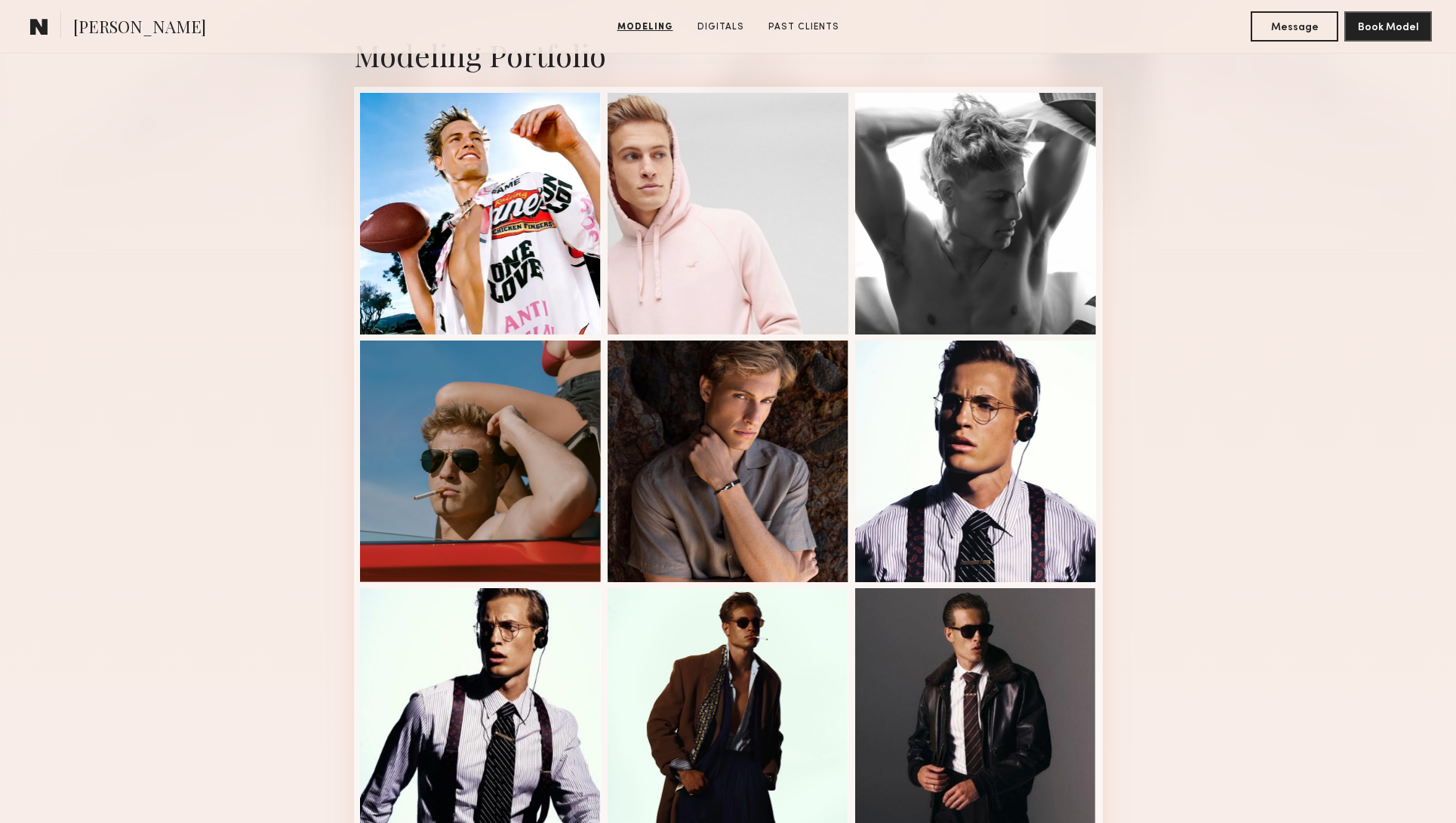
scroll to position [317, 0]
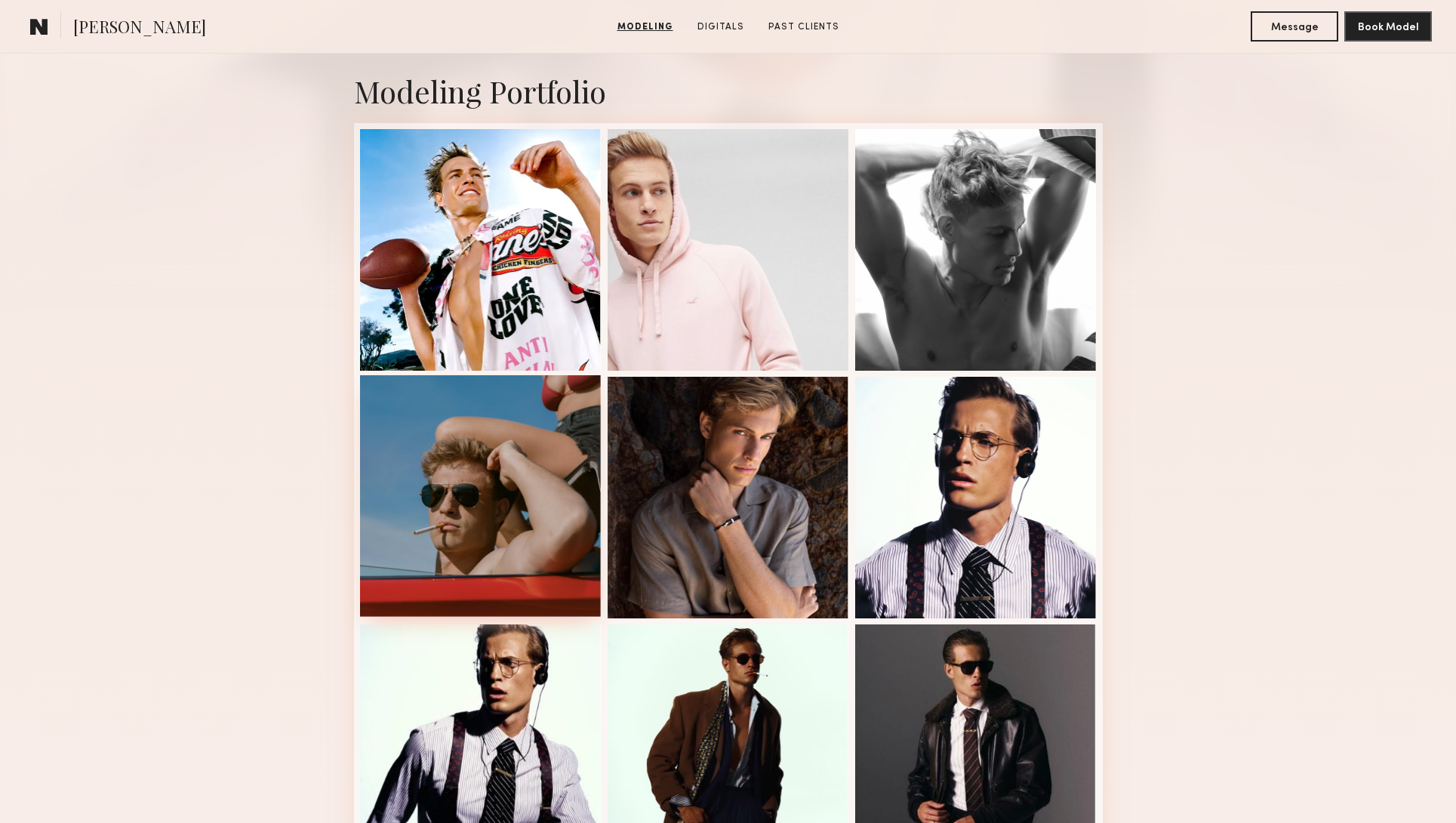
click at [456, 540] on div at bounding box center [481, 496] width 241 height 241
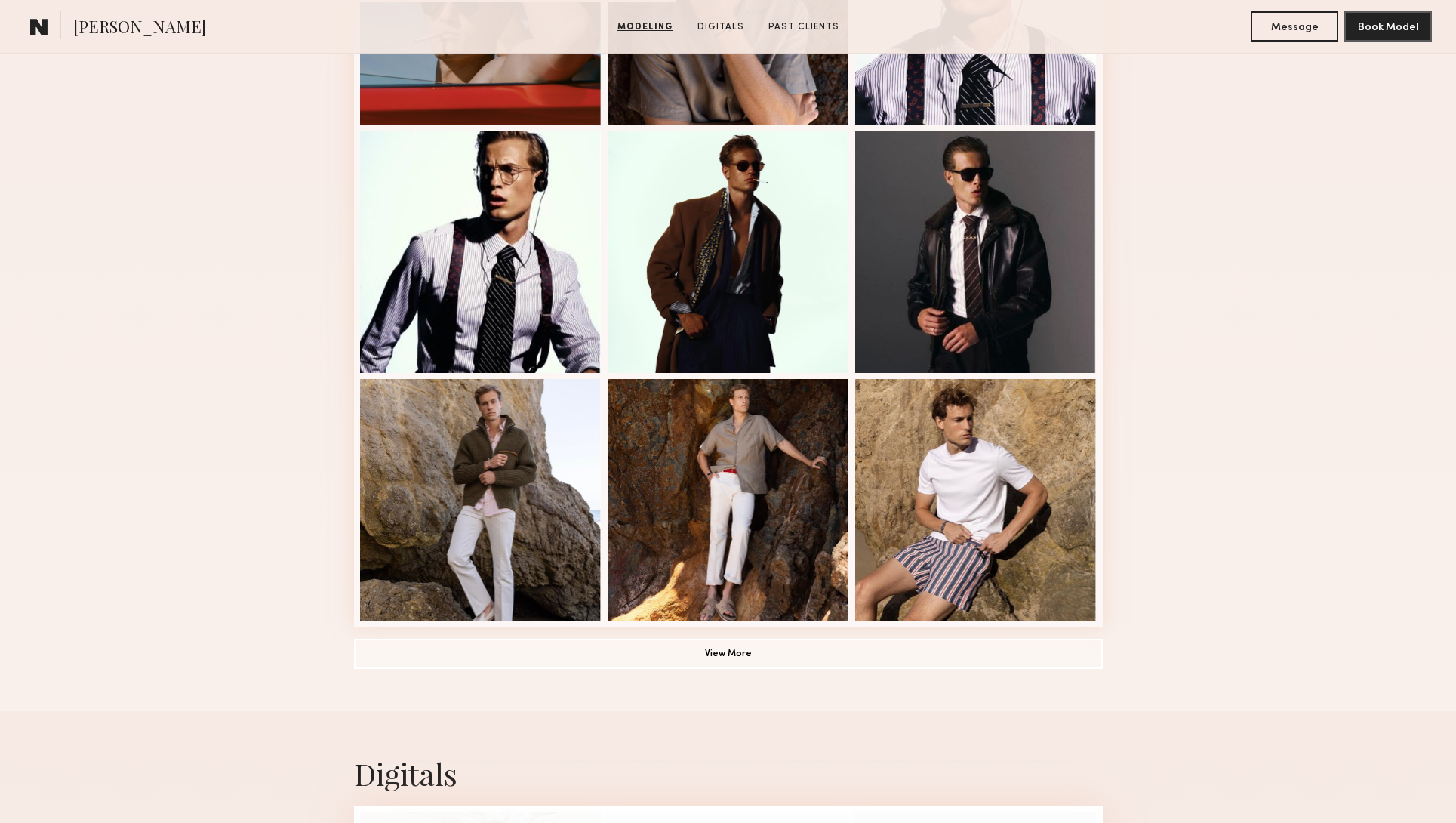
scroll to position [818, 0]
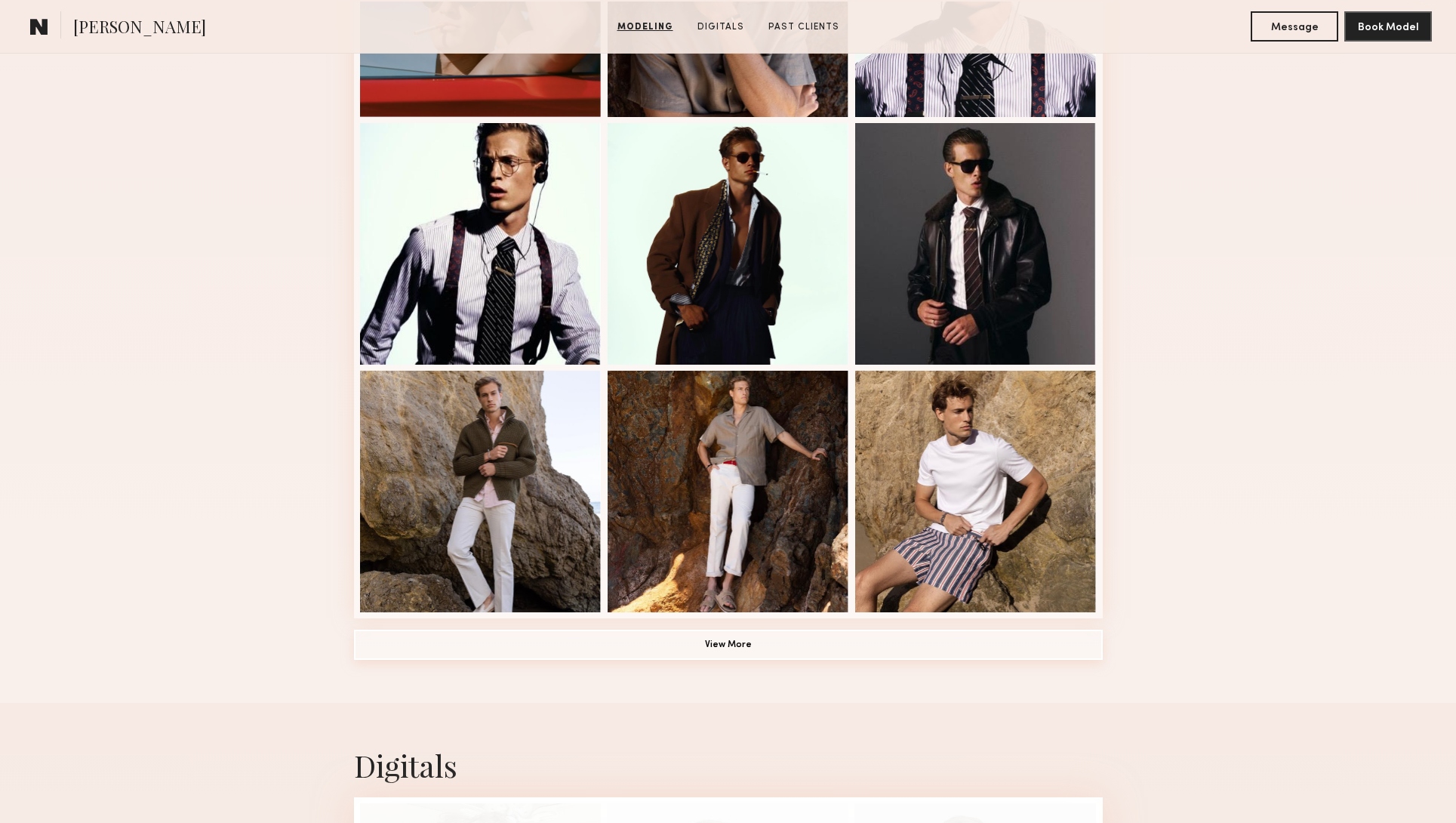
click at [704, 644] on button "View More" at bounding box center [728, 645] width 749 height 30
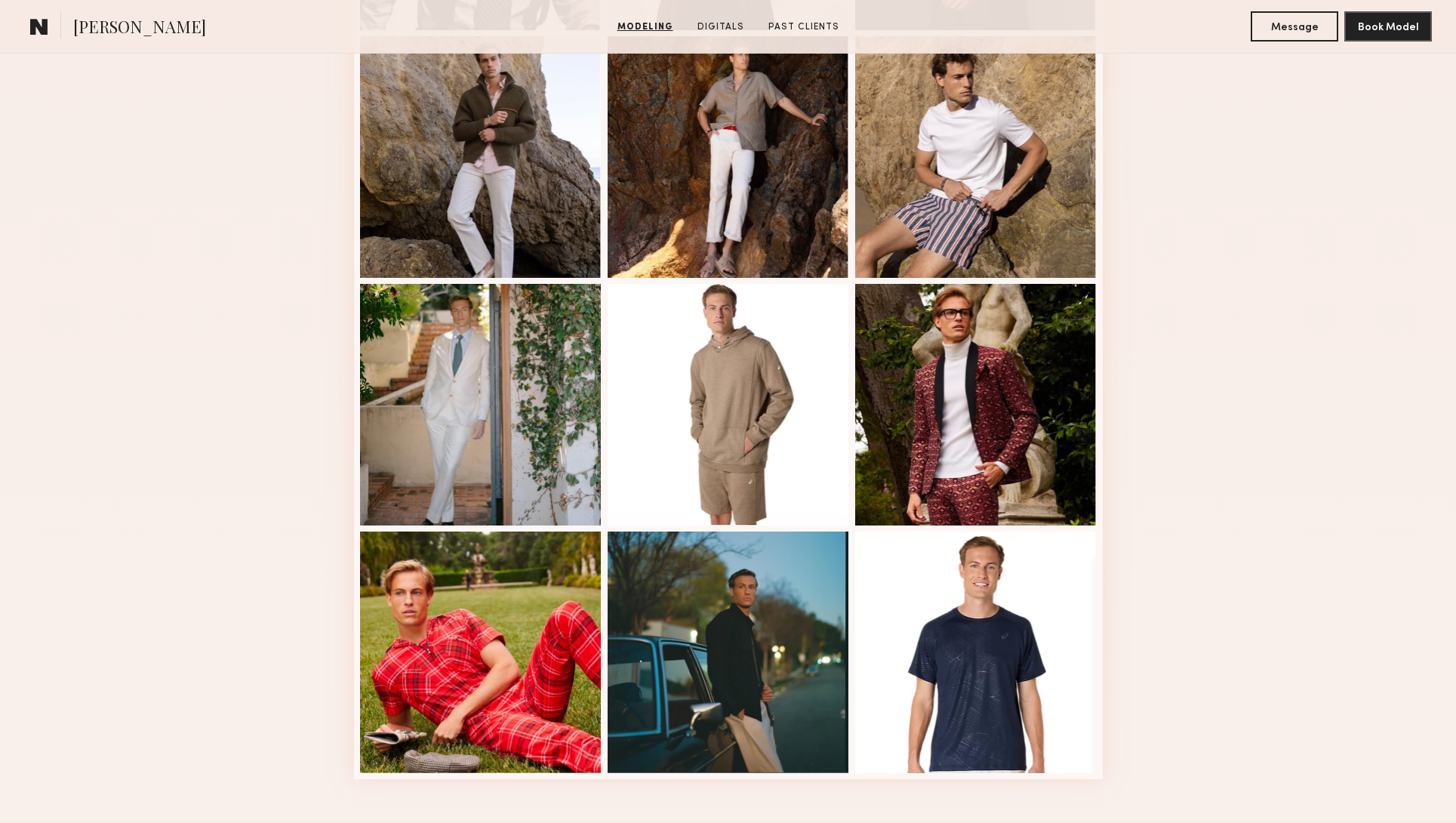
scroll to position [1142, 0]
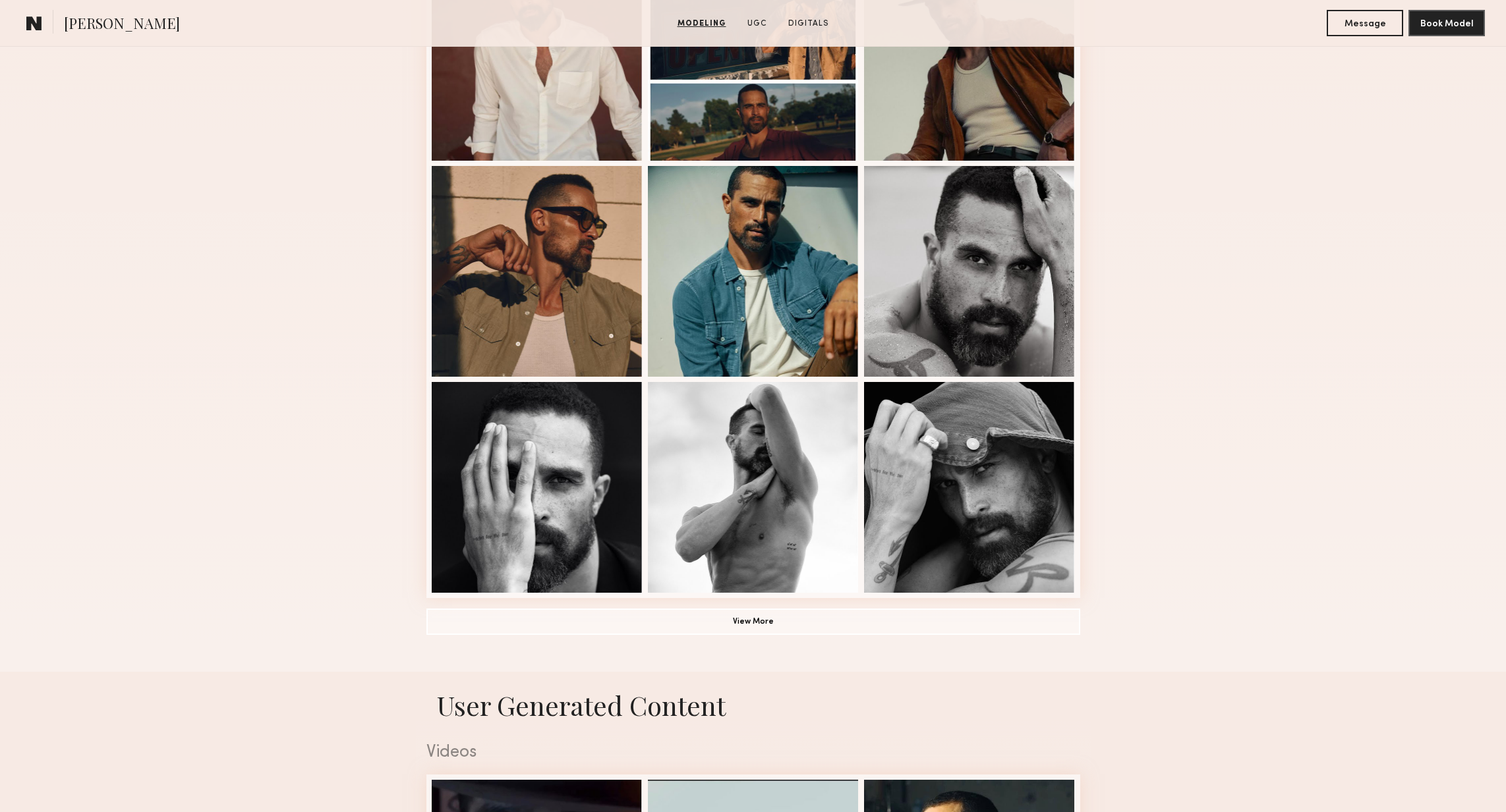
scroll to position [658, 0]
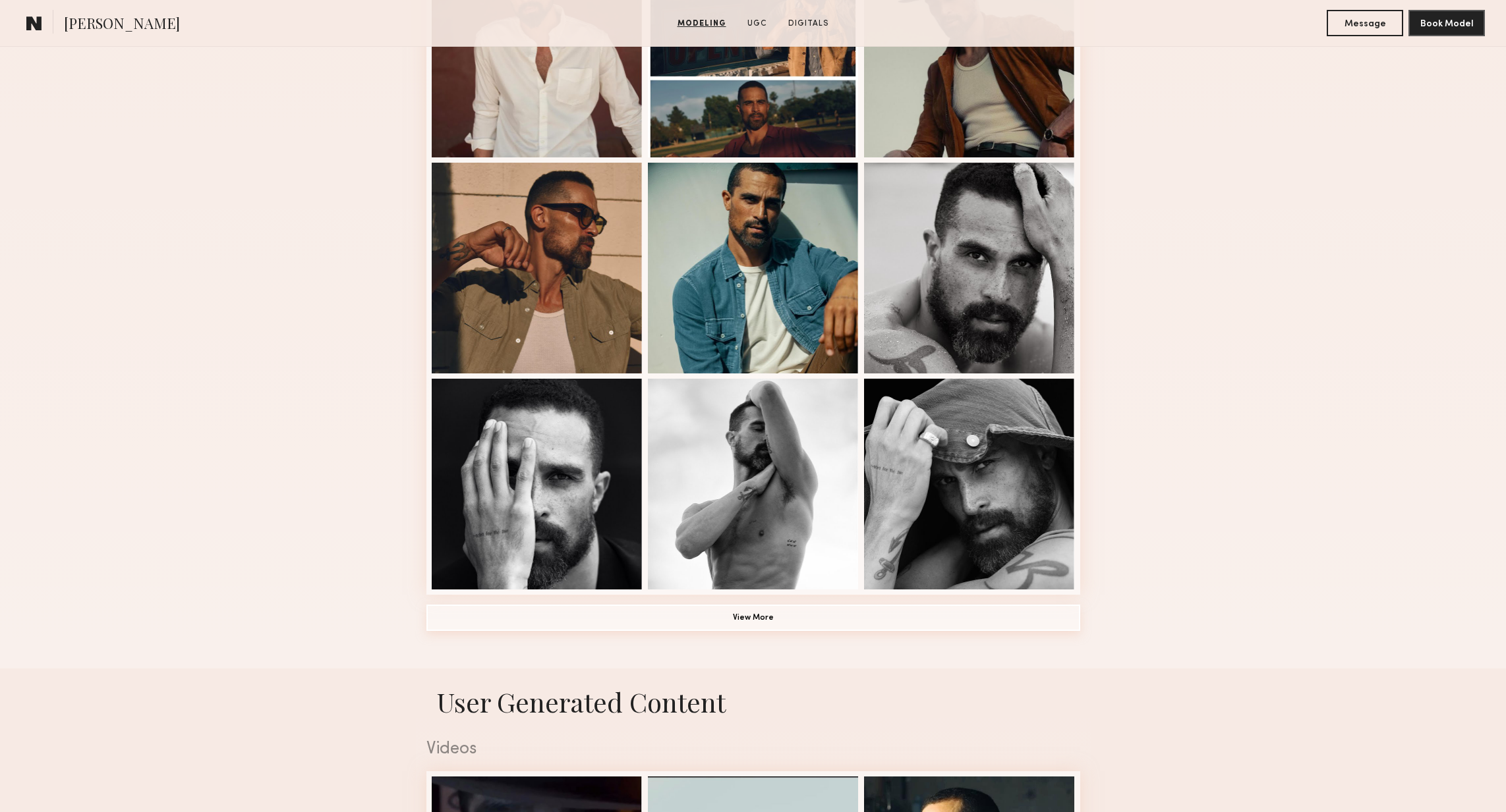
click at [727, 619] on button "View More" at bounding box center [753, 618] width 654 height 26
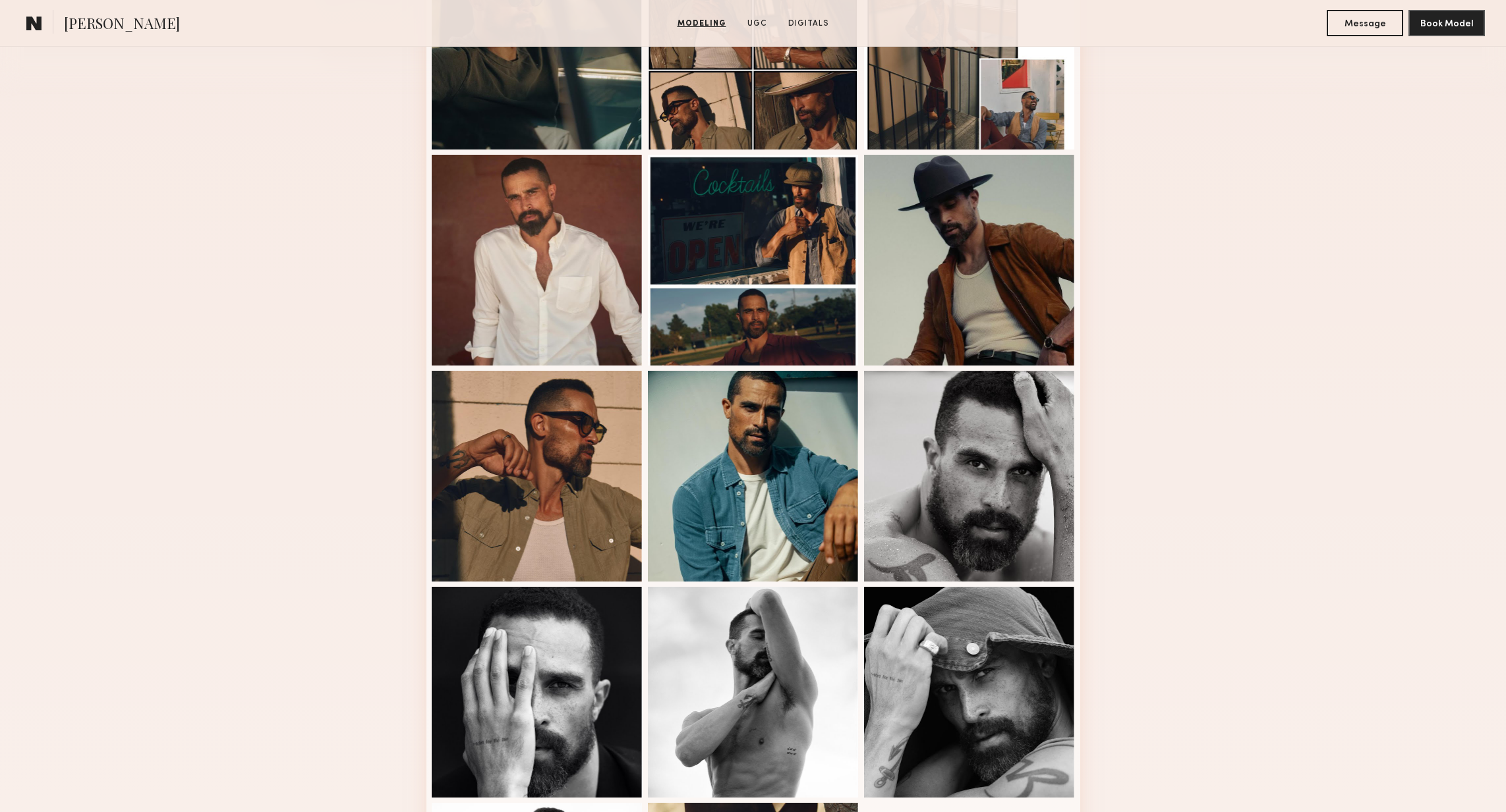
scroll to position [449, 0]
